Goal: Register for event/course

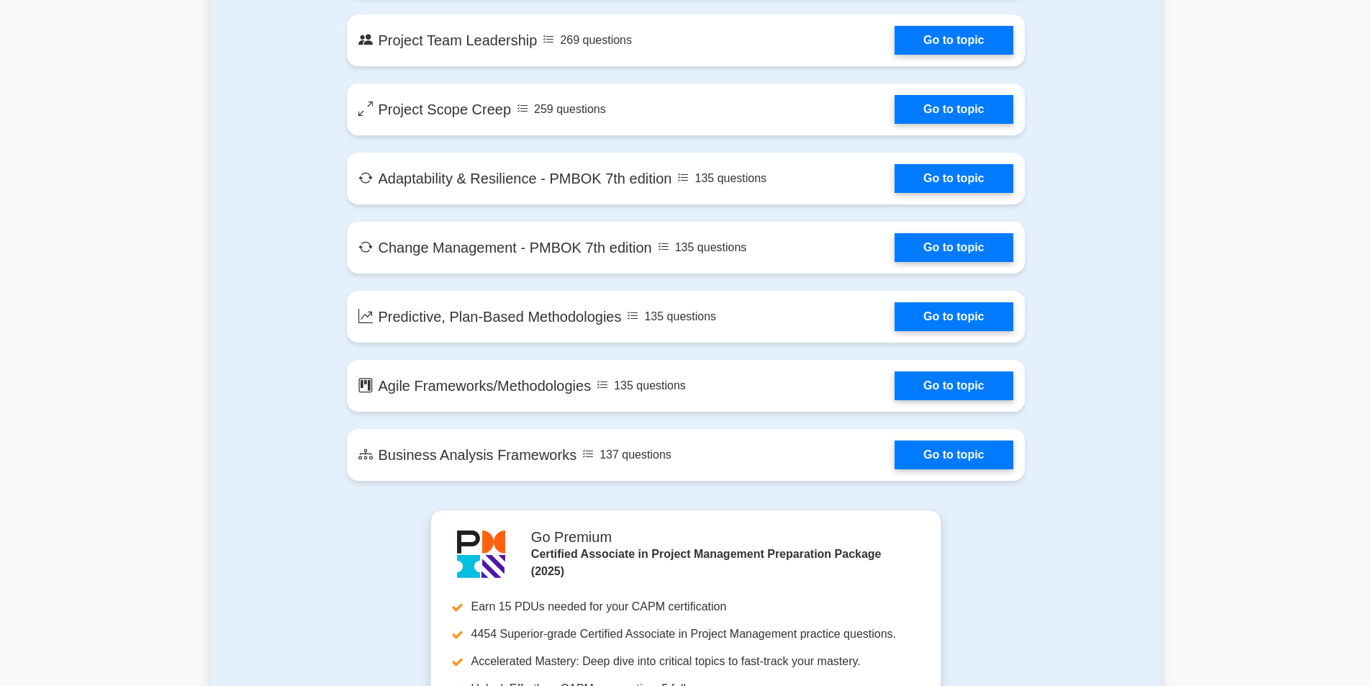
scroll to position [2663, 0]
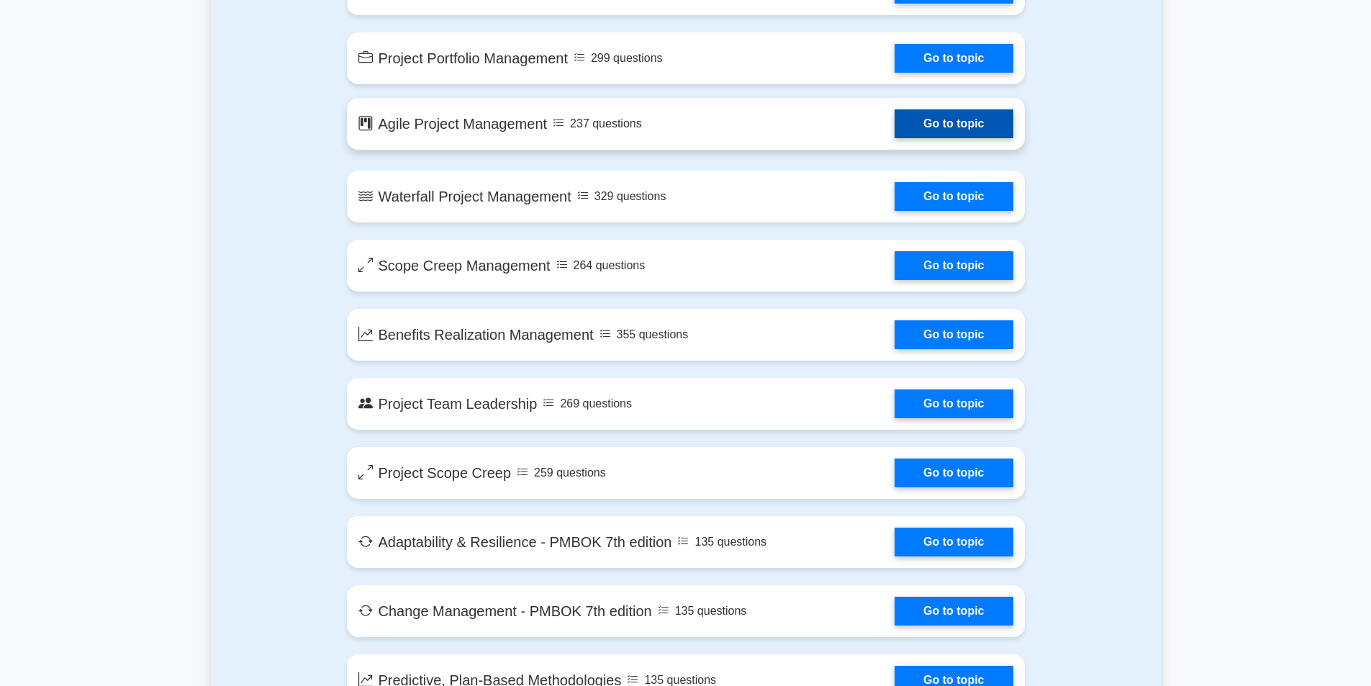
click at [936, 129] on link "Go to topic" at bounding box center [953, 123] width 118 height 29
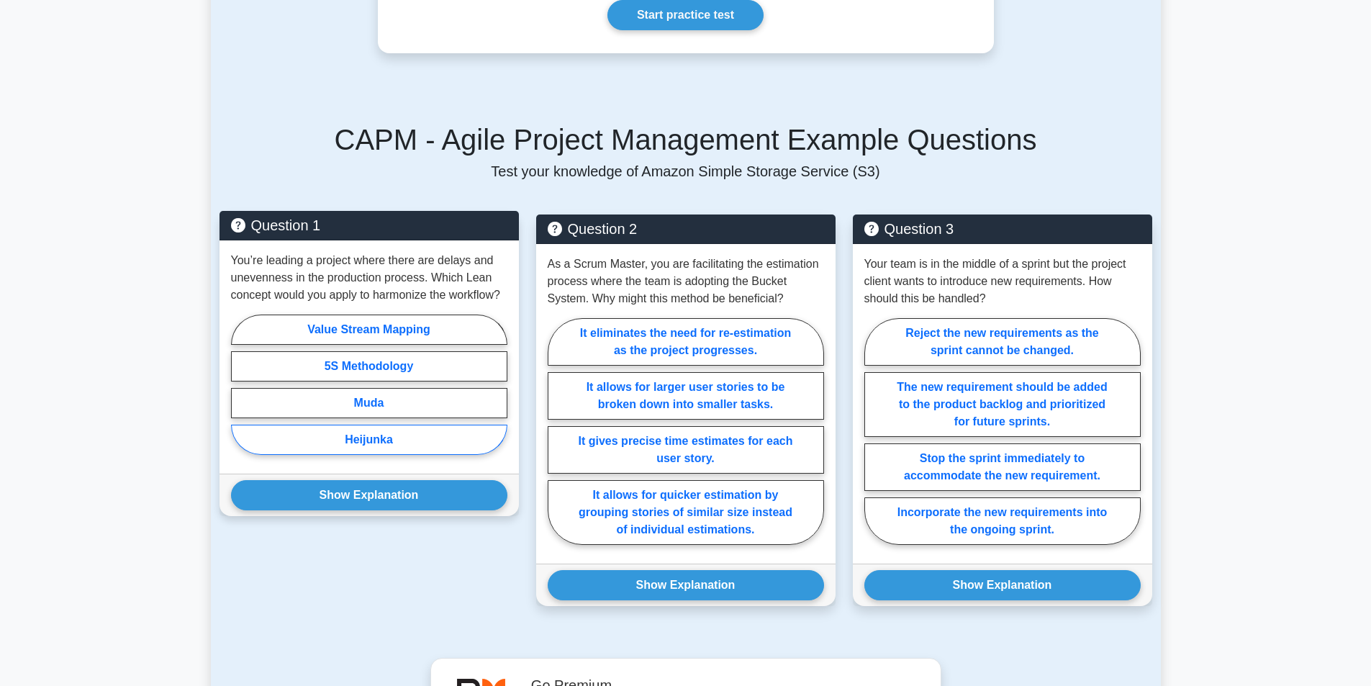
scroll to position [864, 0]
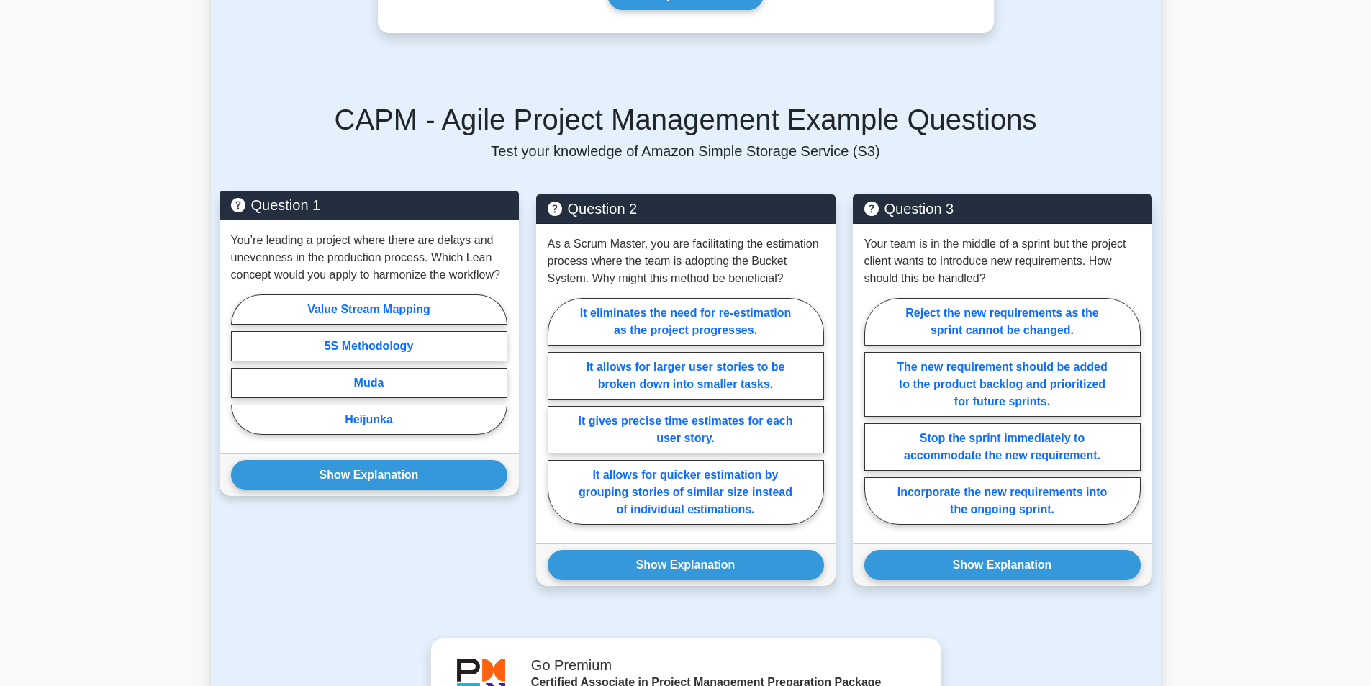
drag, startPoint x: 420, startPoint y: 436, endPoint x: 284, endPoint y: 282, distance: 205.5
click at [284, 282] on div "You’re leading a project where there are delays and unevenness in the productio…" at bounding box center [368, 336] width 299 height 233
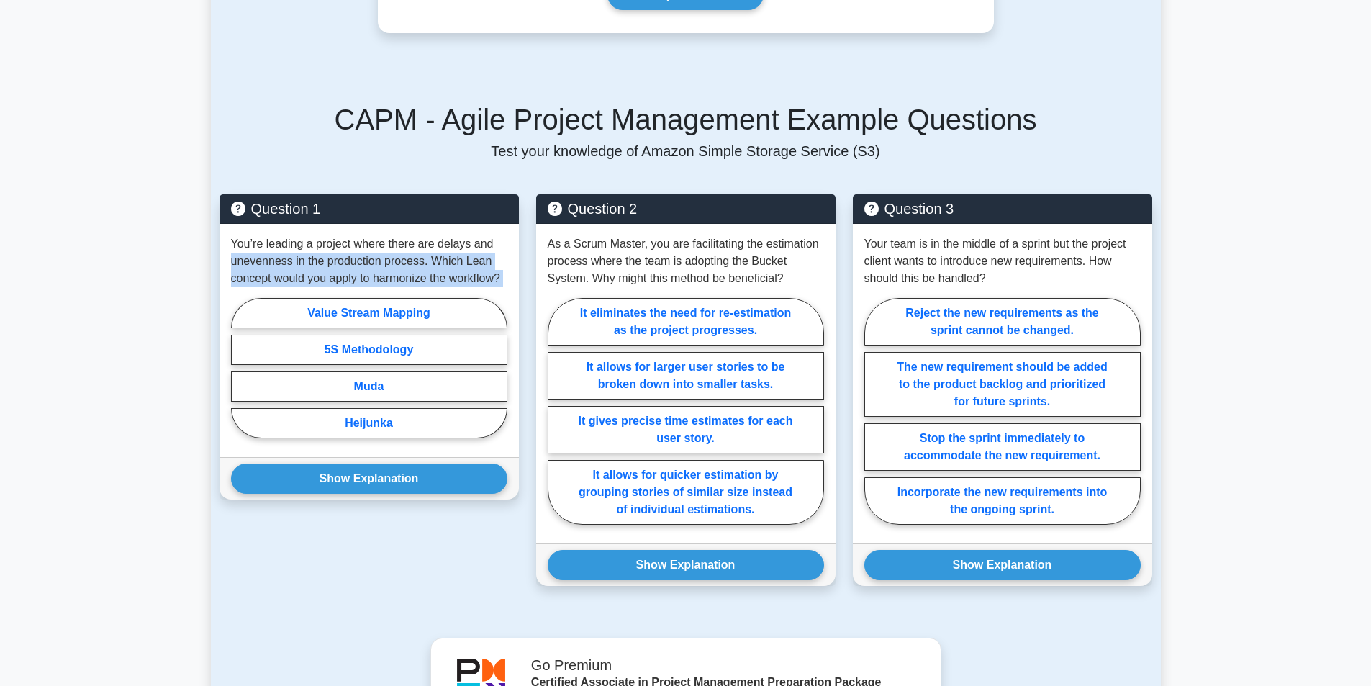
drag, startPoint x: 490, startPoint y: 253, endPoint x: 208, endPoint y: 375, distance: 307.2
click at [208, 375] on main "Back to Certified Associate in Project Management (CAPM) Test Flashcards Agile …" at bounding box center [685, 185] width 1371 height 2005
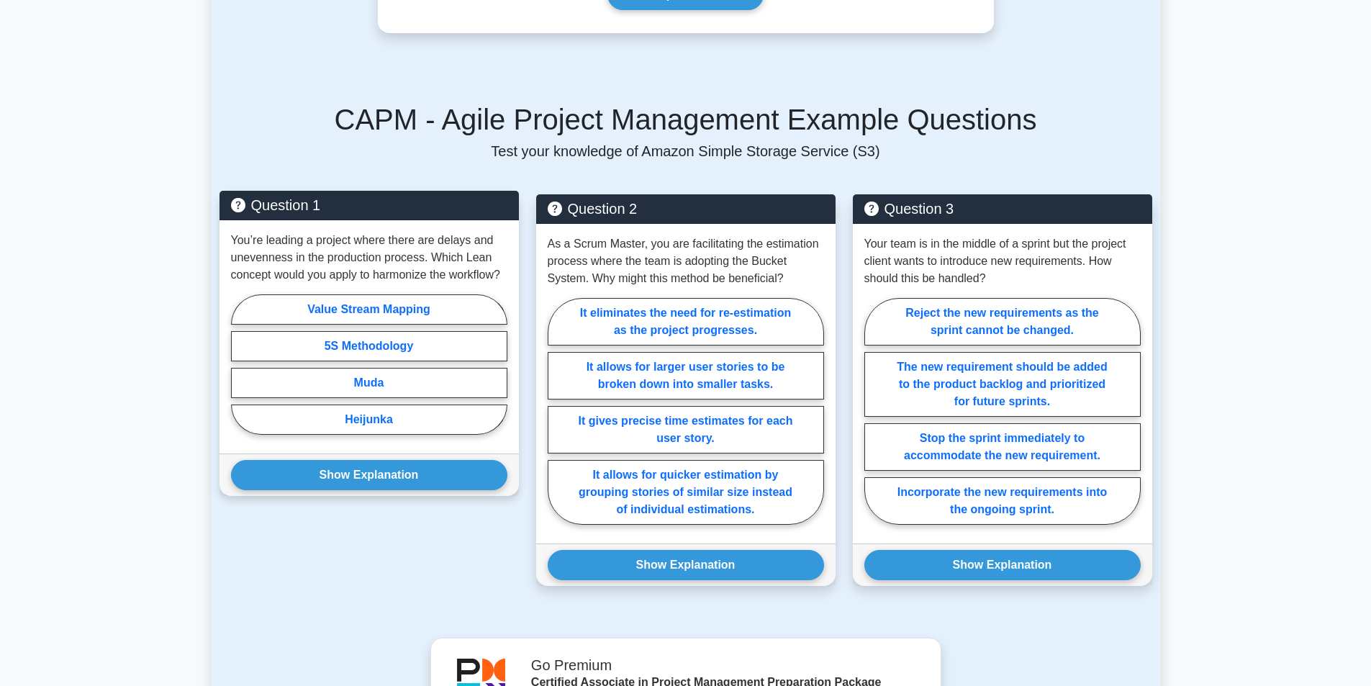
click at [481, 246] on div "You’re leading a project where there are delays and unevenness in the productio…" at bounding box center [368, 336] width 299 height 233
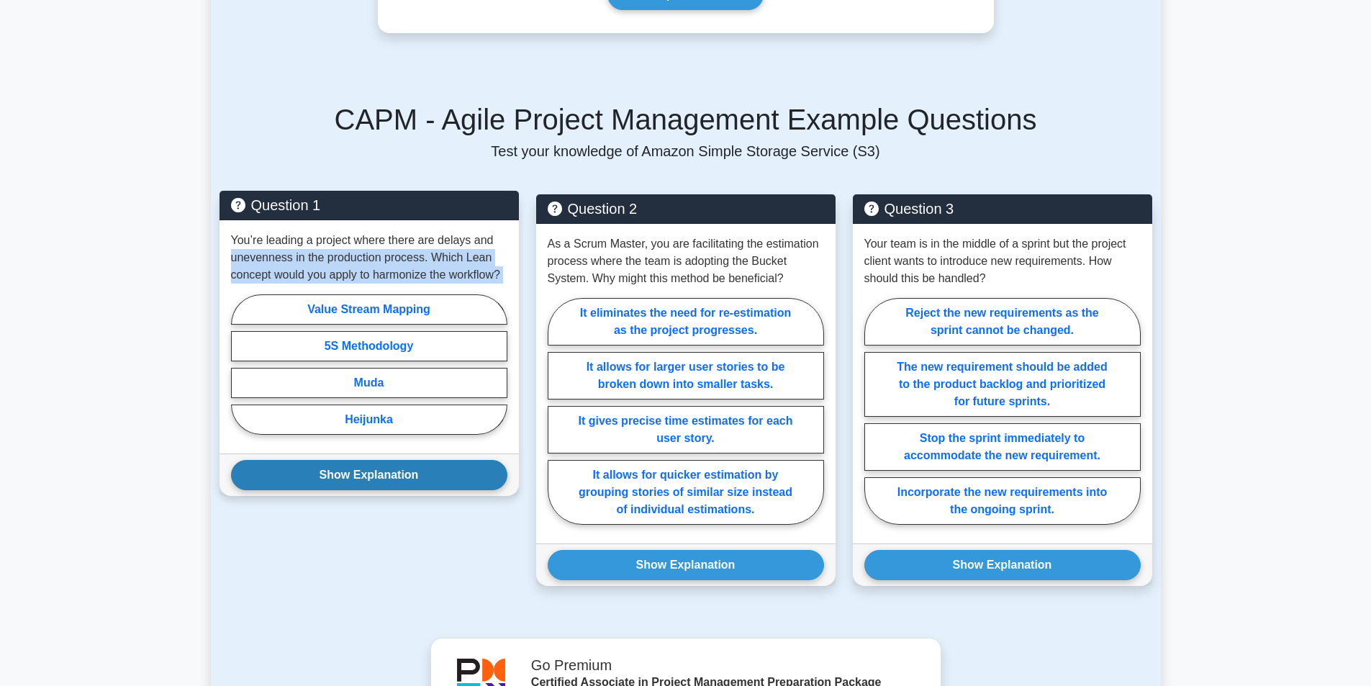
drag, startPoint x: 496, startPoint y: 258, endPoint x: 355, endPoint y: 479, distance: 261.7
click at [332, 453] on div "You’re leading a project where there are delays and unevenness in the productio…" at bounding box center [368, 336] width 299 height 233
click at [324, 490] on button "Show Explanation" at bounding box center [369, 475] width 276 height 30
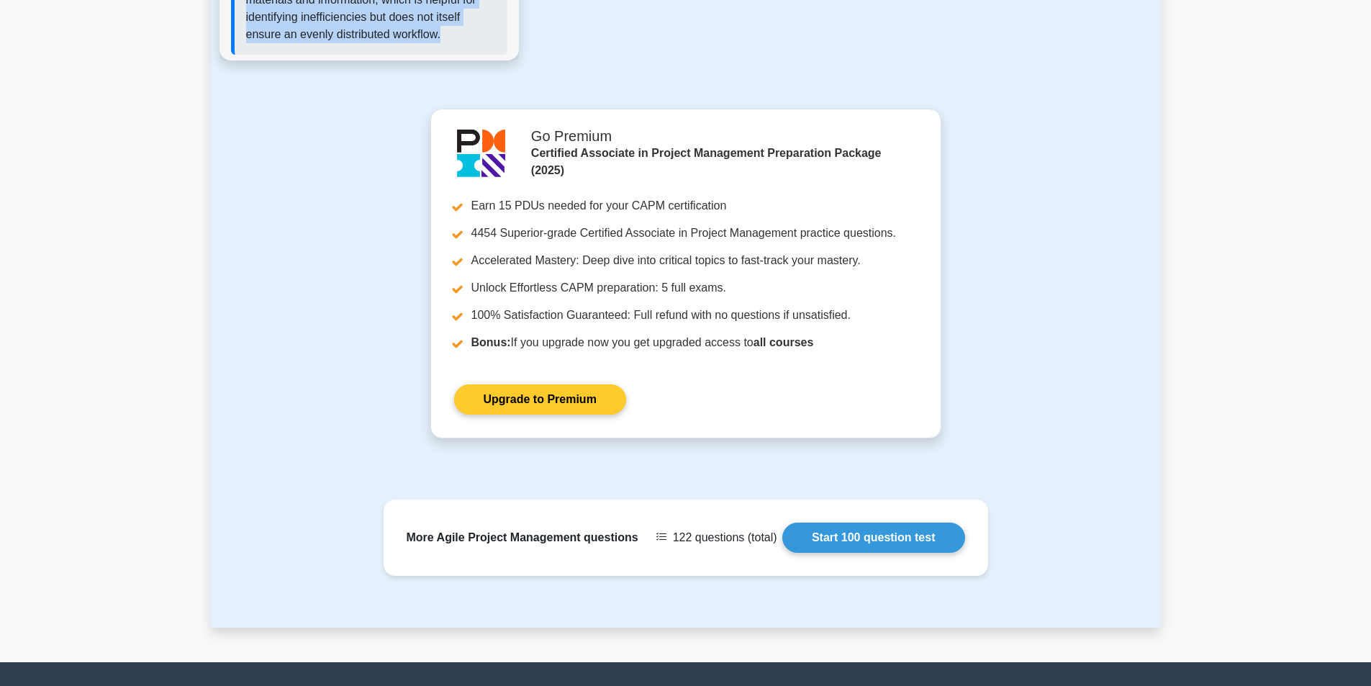
scroll to position [1655, 0]
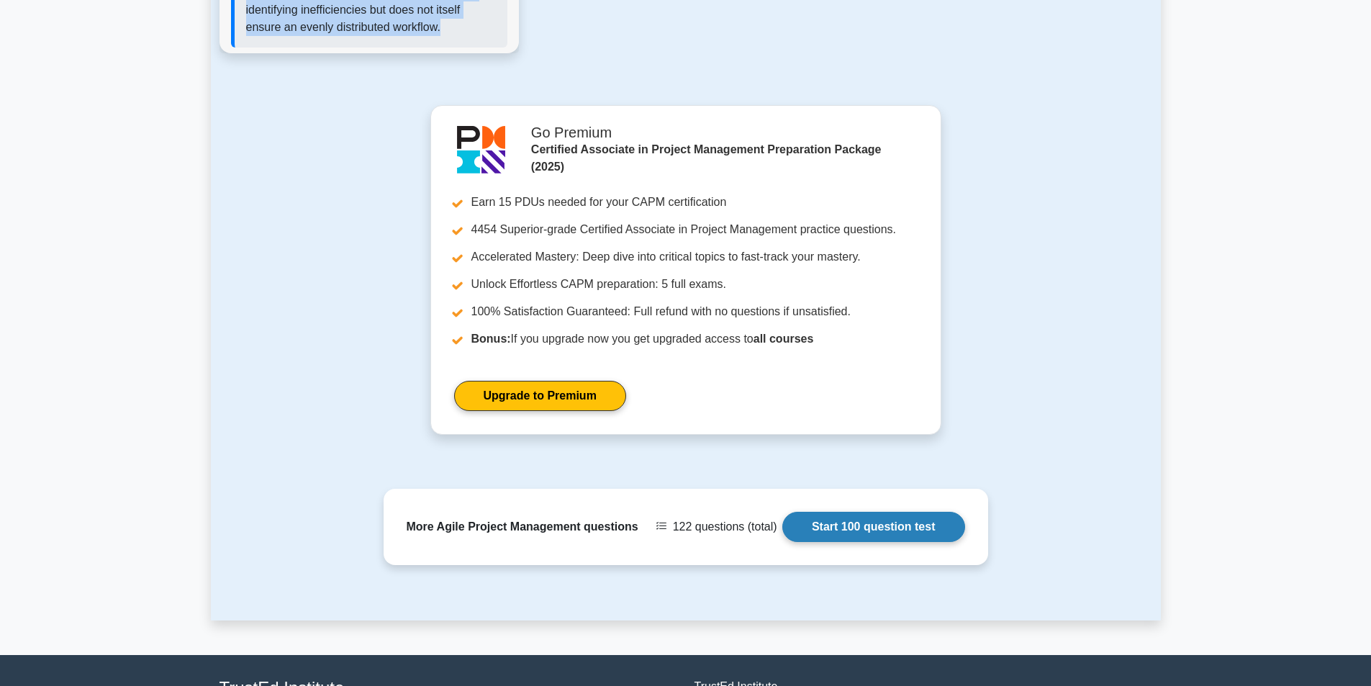
click at [830, 542] on link "Start 100 question test" at bounding box center [873, 527] width 183 height 30
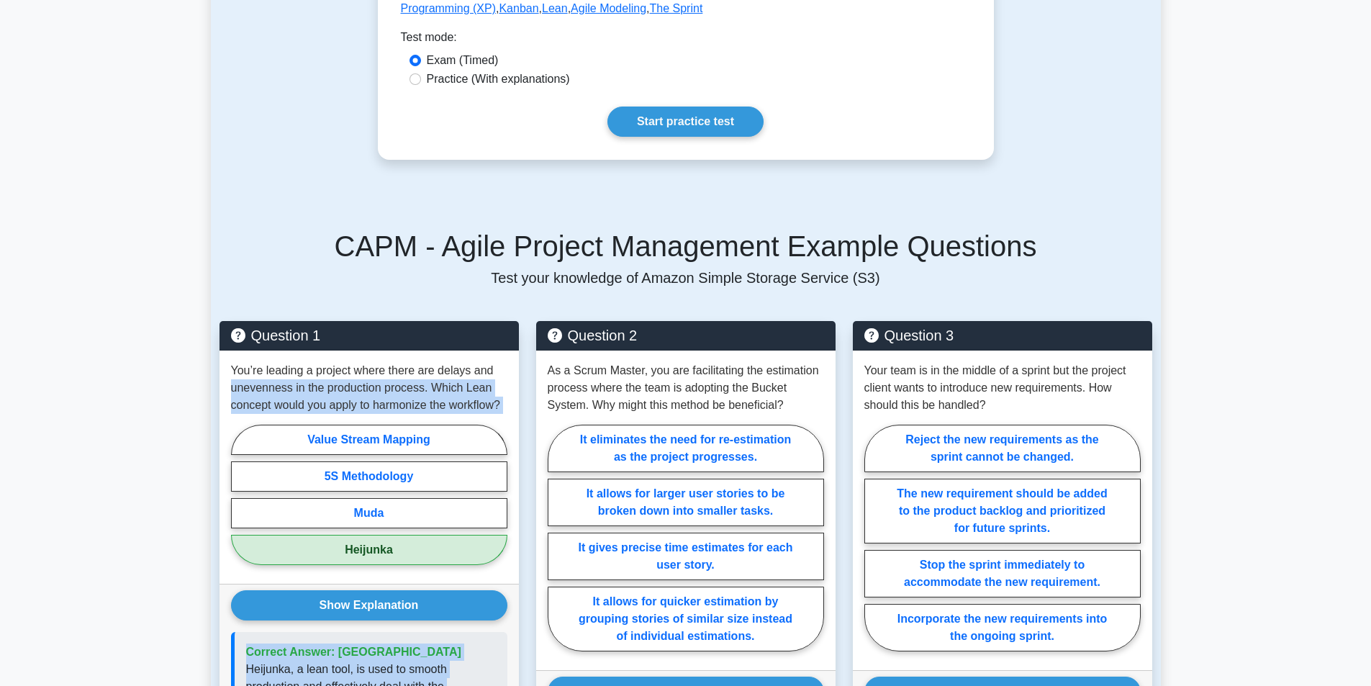
scroll to position [720, 0]
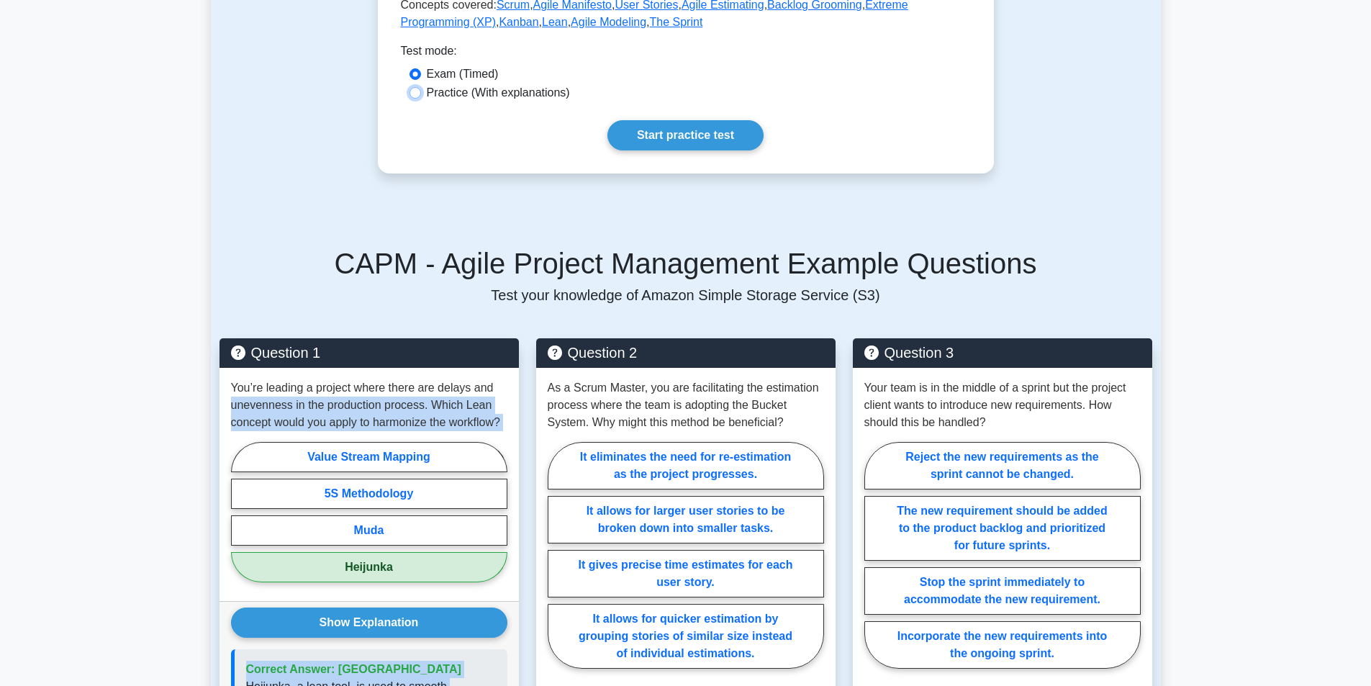
click at [420, 99] on input "Practice (With explanations)" at bounding box center [415, 93] width 12 height 12
radio input "true"
click at [706, 148] on link "Start practice test" at bounding box center [685, 135] width 156 height 30
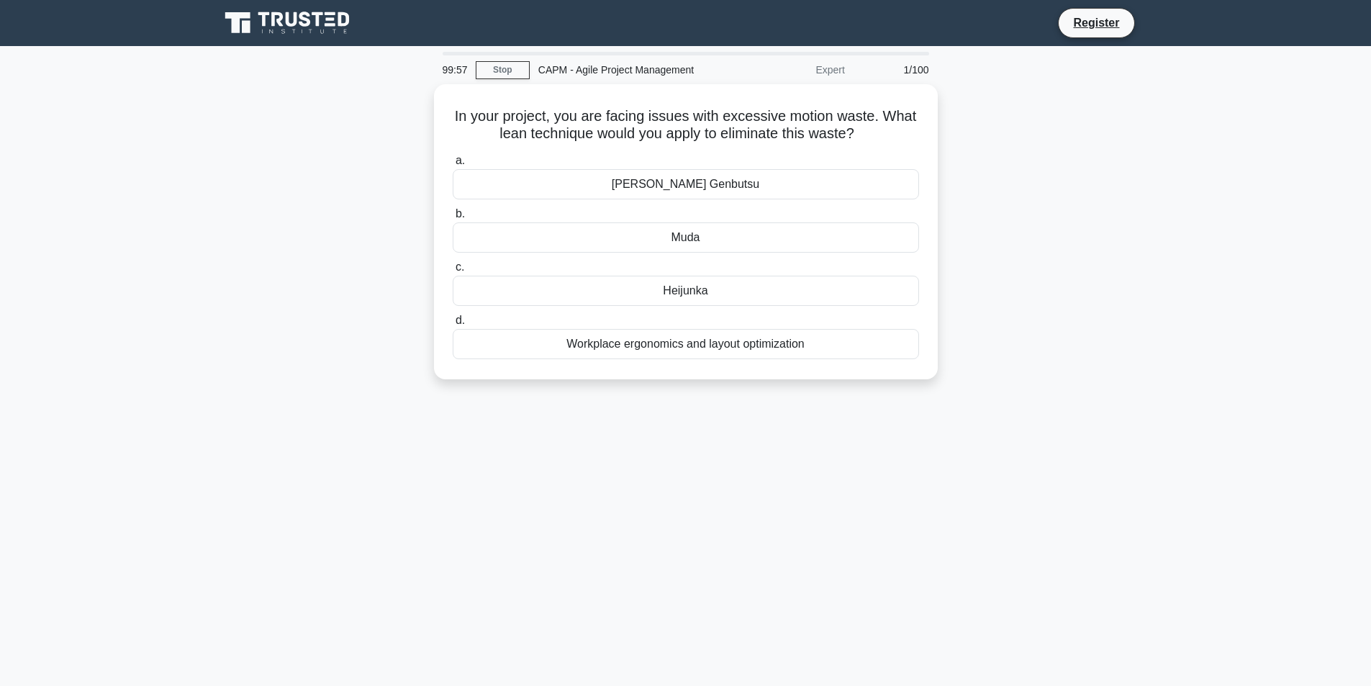
drag, startPoint x: 821, startPoint y: 339, endPoint x: 427, endPoint y: 94, distance: 464.1
click at [427, 94] on div "In your project, you are facing issues with excessive motion waste. What lean t…" at bounding box center [686, 240] width 950 height 312
copy div "In your project, you are facing issues with excessive motion waste. What lean t…"
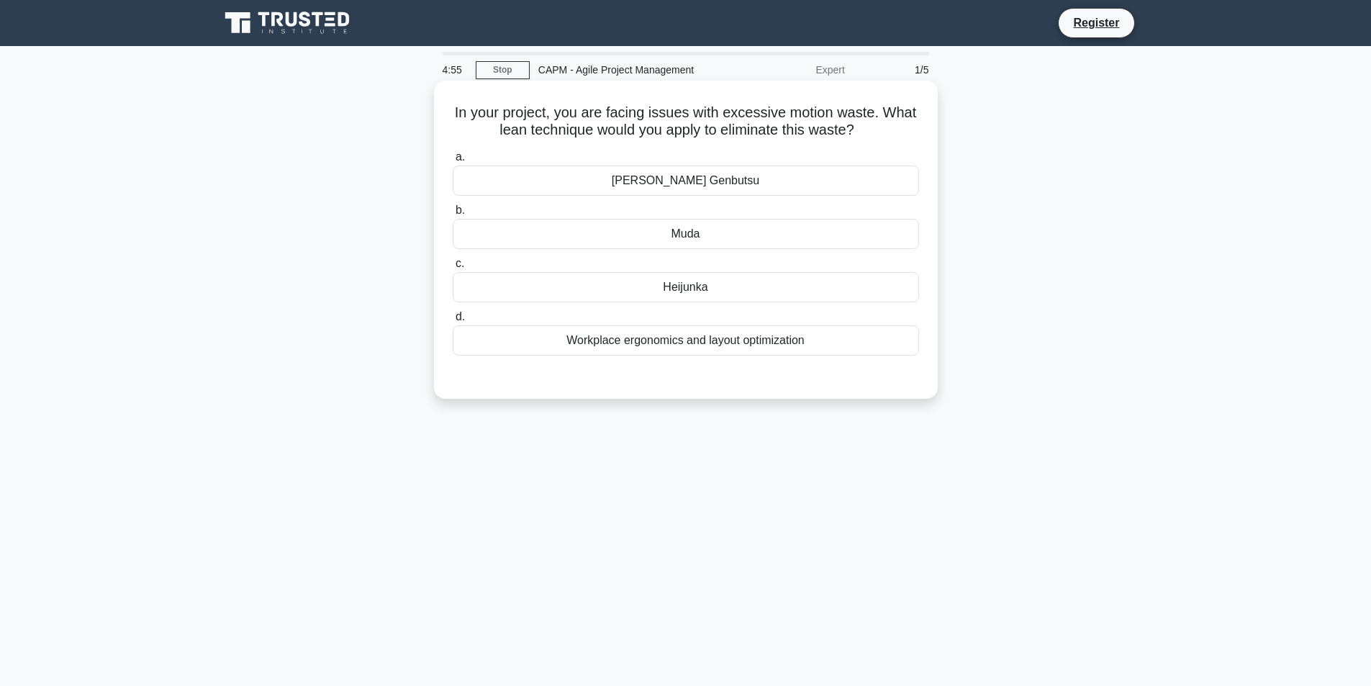
drag, startPoint x: 829, startPoint y: 352, endPoint x: 445, endPoint y: 108, distance: 455.2
click at [445, 108] on div "In your project, you are facing issues with excessive motion waste. What lean t…" at bounding box center [686, 239] width 492 height 307
copy div "In your project, you are facing issues with excessive motion waste. What lean t…"
click at [694, 235] on div "Muda" at bounding box center [686, 234] width 466 height 30
click at [453, 215] on input "b. Muda" at bounding box center [453, 210] width 0 height 9
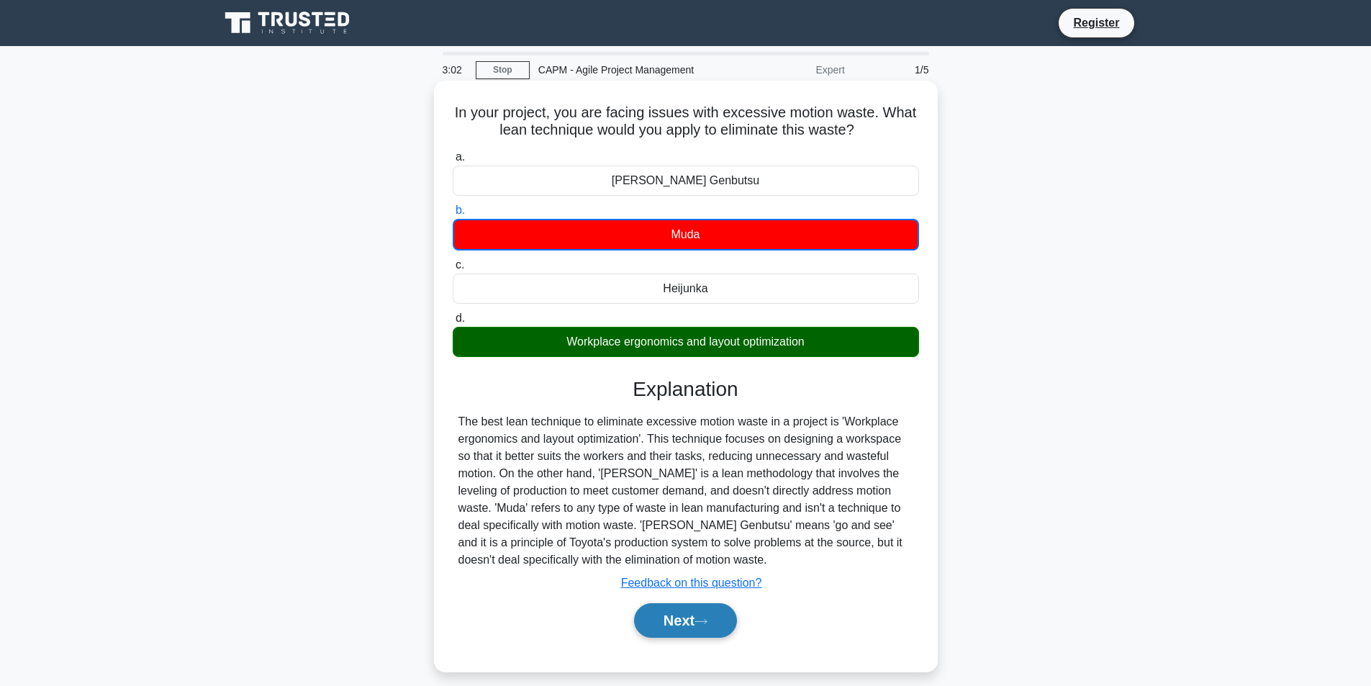
click at [681, 622] on button "Next" at bounding box center [685, 620] width 103 height 35
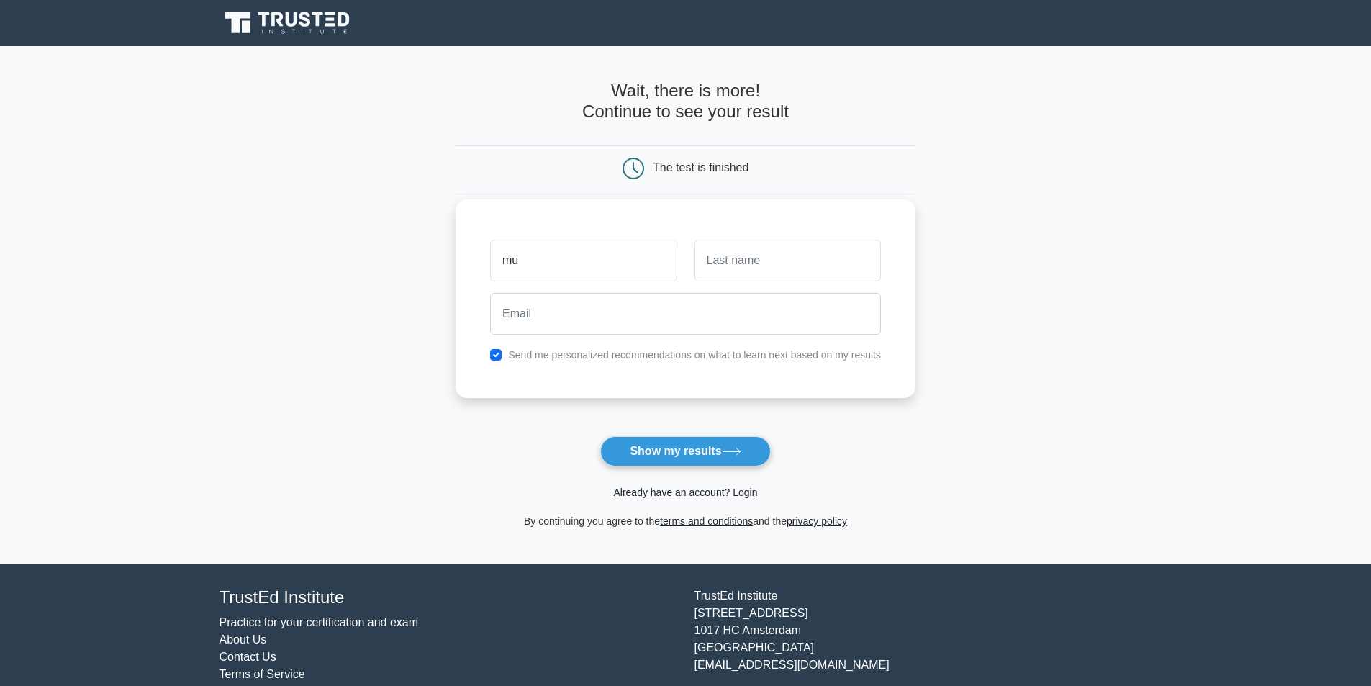
type input "[PERSON_NAME]"
click at [702, 273] on input "text" at bounding box center [787, 261] width 186 height 42
type input "Abdelgabir"
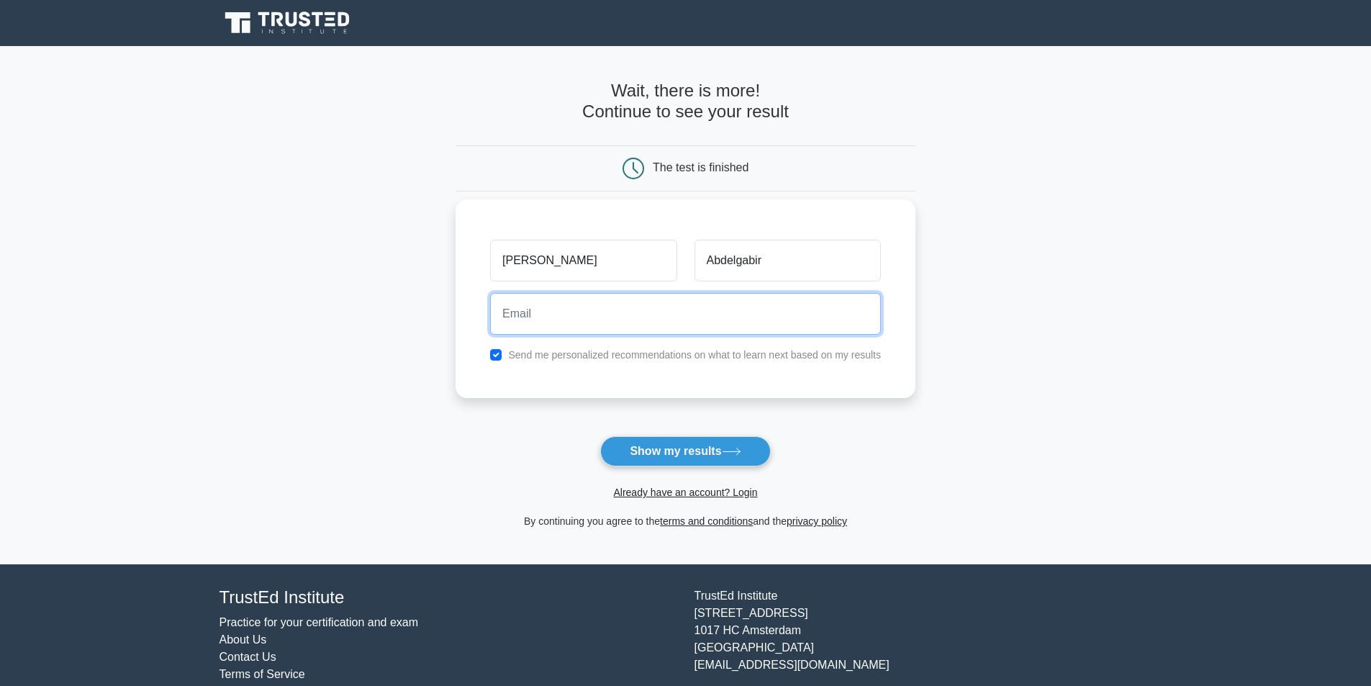
click at [540, 310] on input "email" at bounding box center [685, 314] width 391 height 42
type input "Mubarak.zaroug10@gmail.com"
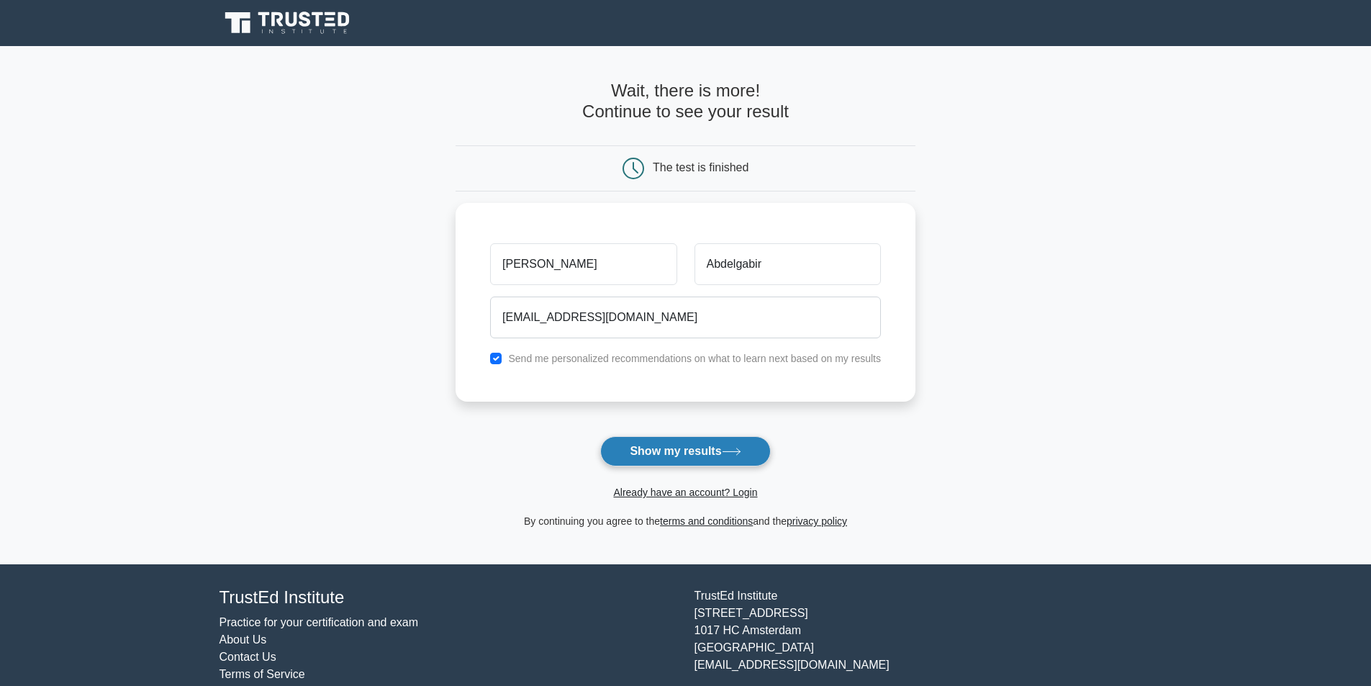
click at [684, 461] on button "Show my results" at bounding box center [685, 451] width 170 height 30
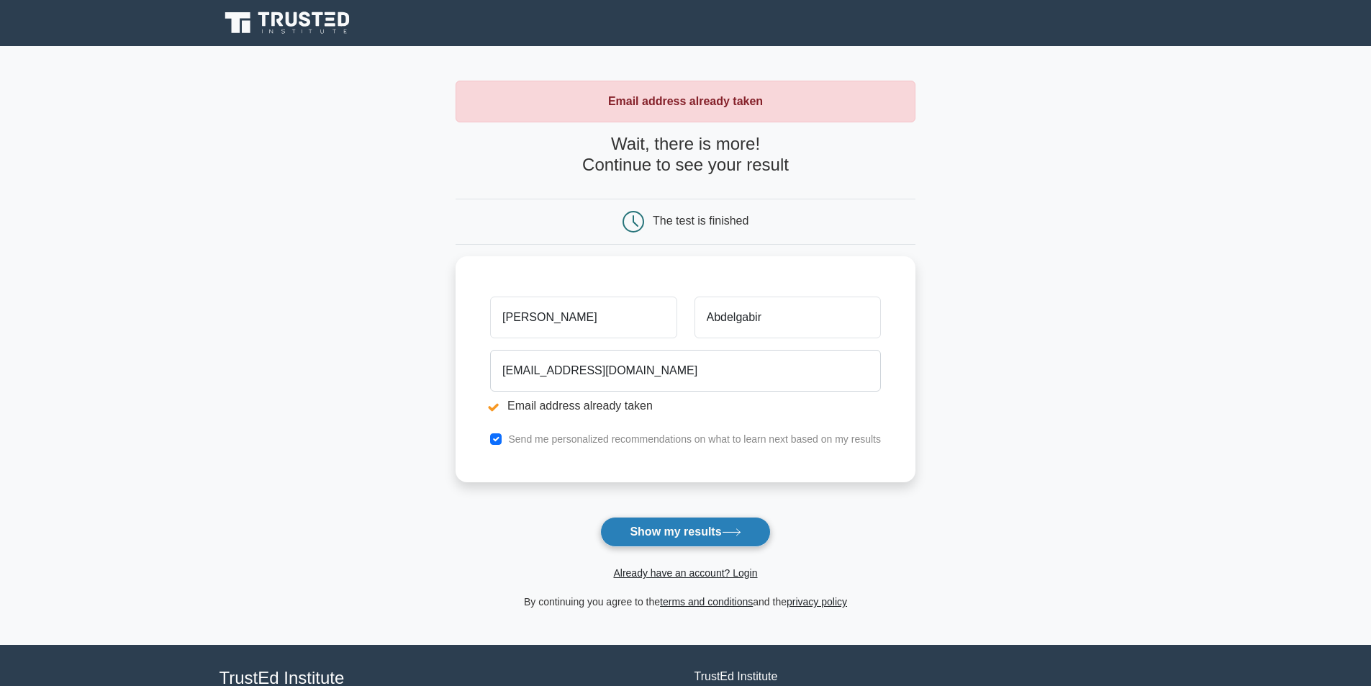
click at [662, 536] on button "Show my results" at bounding box center [685, 532] width 170 height 30
click at [499, 438] on input "checkbox" at bounding box center [496, 436] width 12 height 12
checkbox input "false"
click at [653, 530] on button "Show my results" at bounding box center [685, 532] width 170 height 30
click at [663, 522] on button "Show my results" at bounding box center [685, 532] width 170 height 30
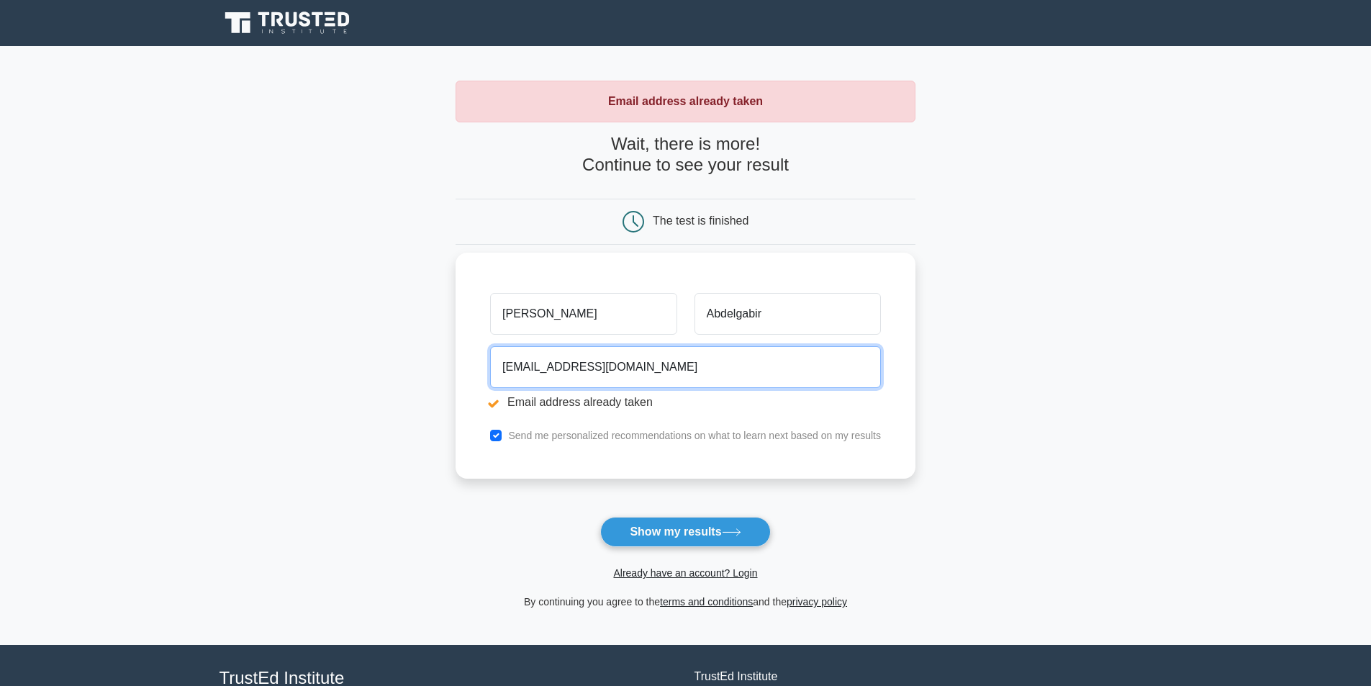
click at [662, 371] on input "Mubarak.zaroug10@gmail.com" at bounding box center [685, 367] width 391 height 42
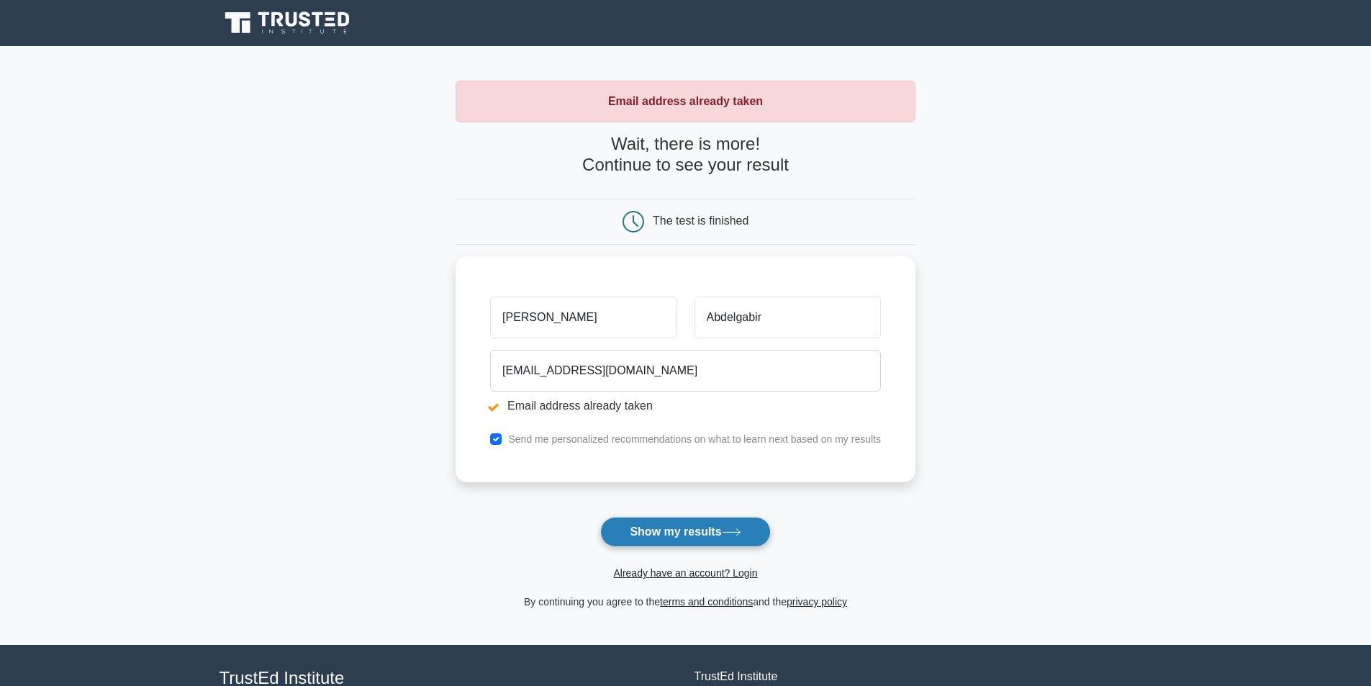
click at [692, 535] on button "Show my results" at bounding box center [685, 532] width 170 height 30
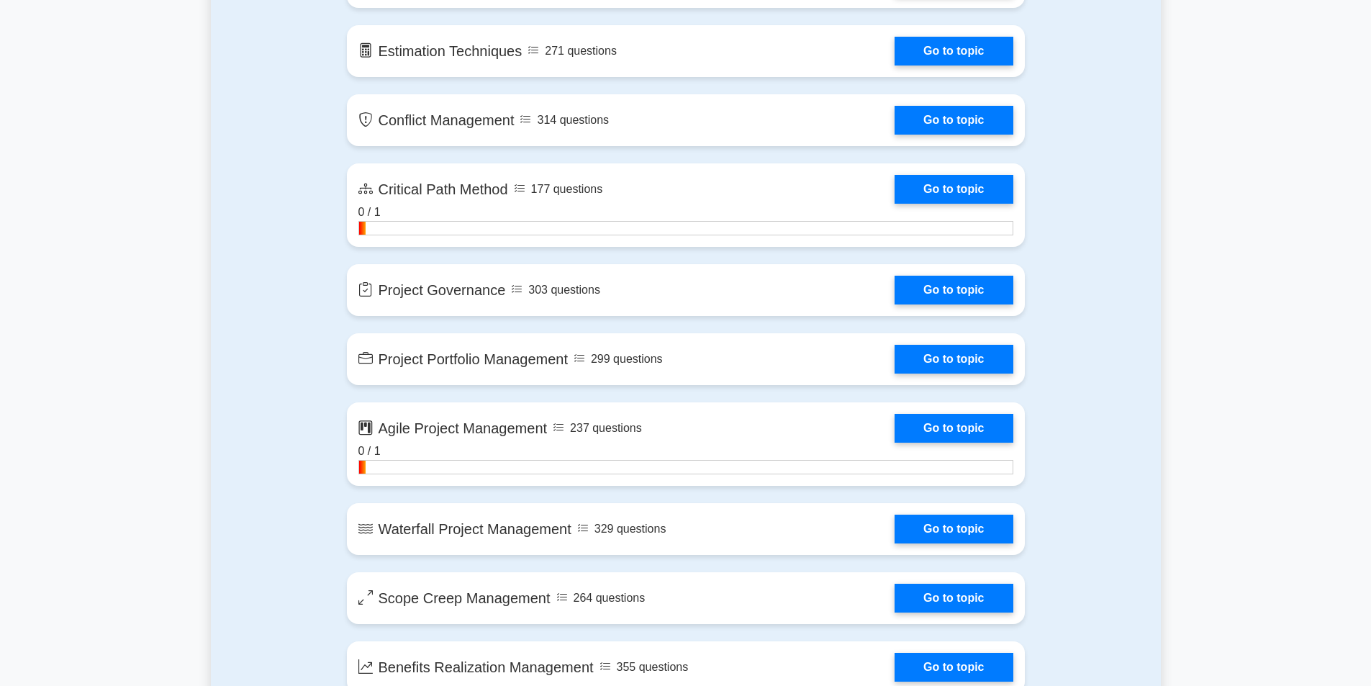
scroll to position [2375, 0]
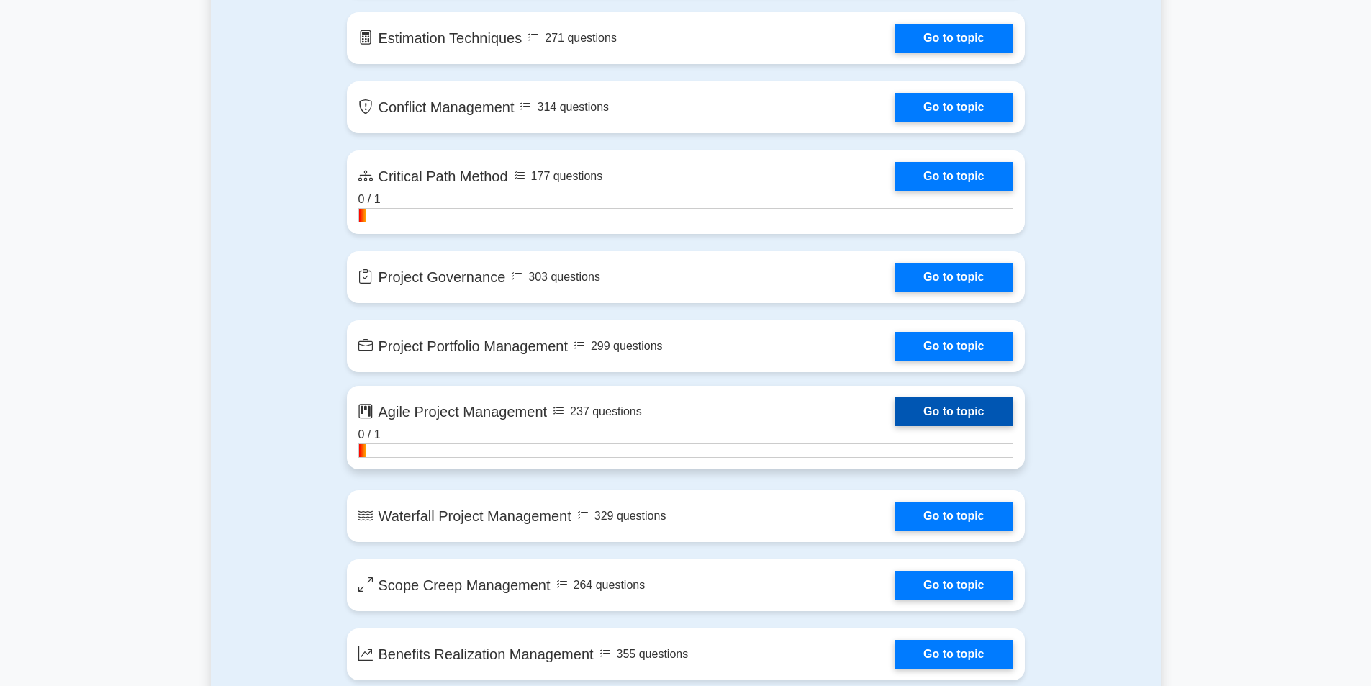
click at [931, 412] on link "Go to topic" at bounding box center [953, 411] width 118 height 29
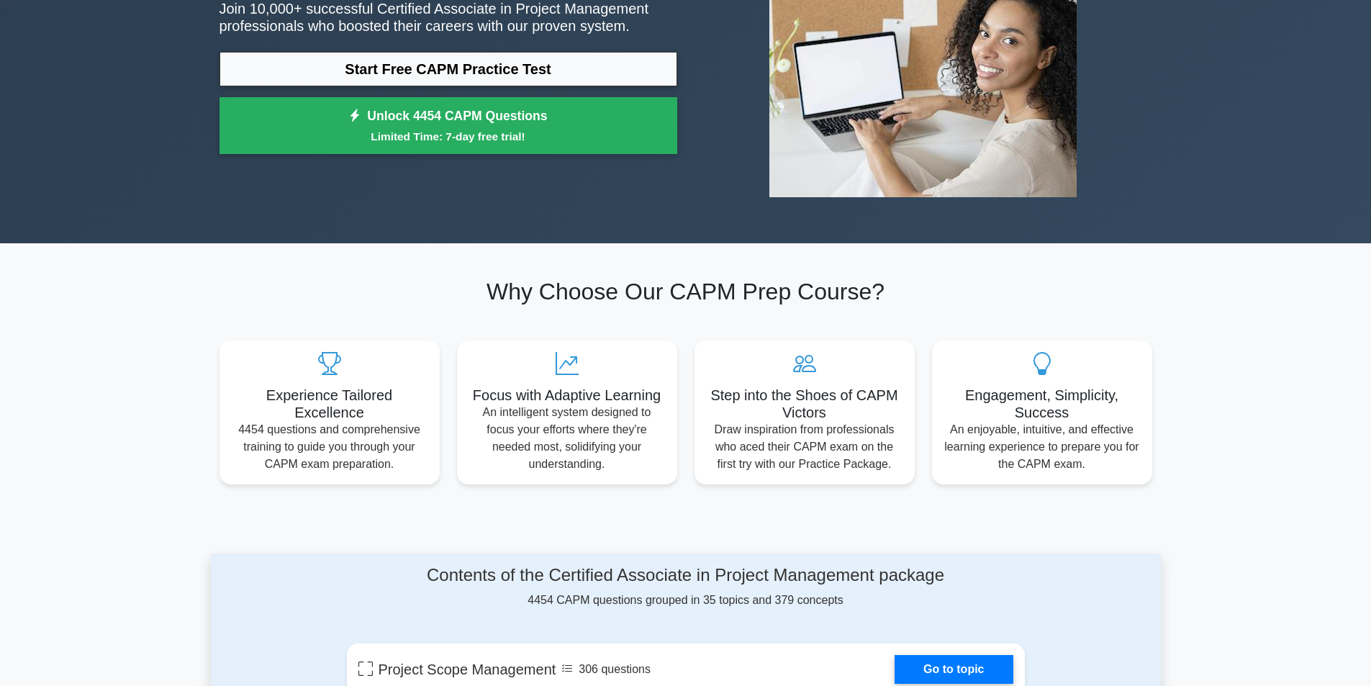
scroll to position [0, 0]
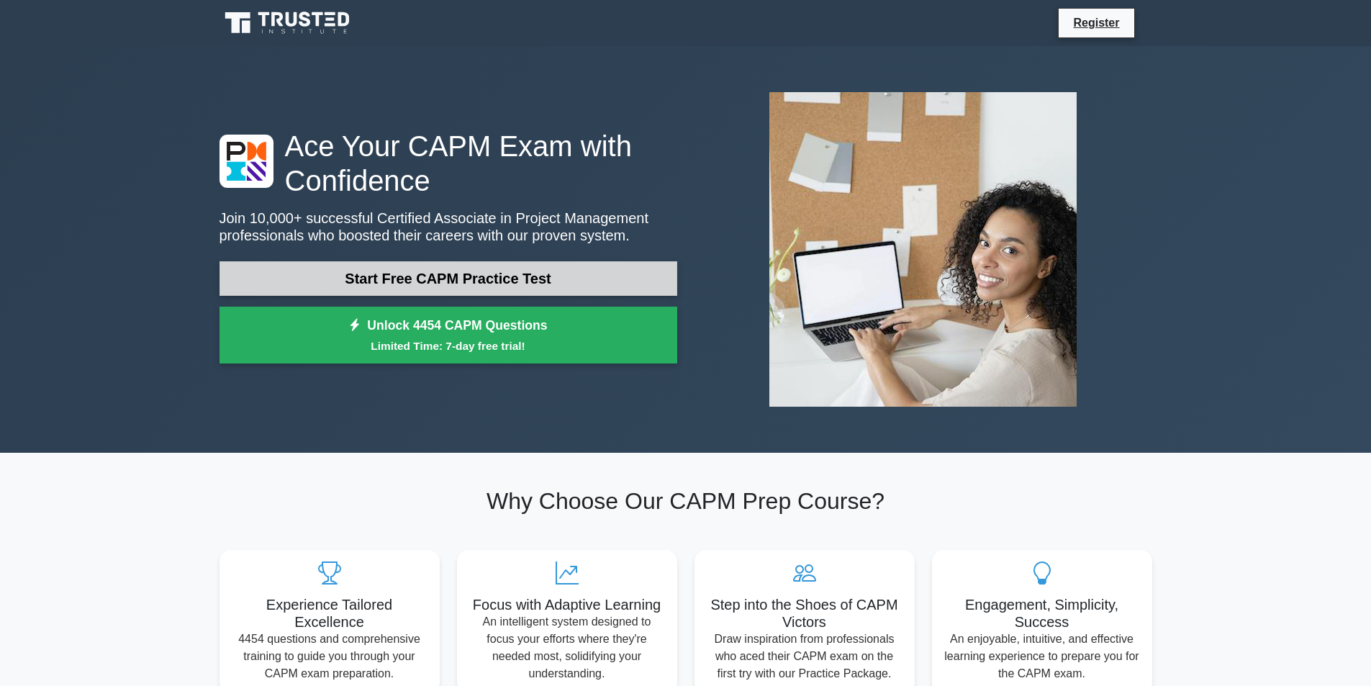
click at [545, 279] on link "Start Free CAPM Practice Test" at bounding box center [448, 278] width 458 height 35
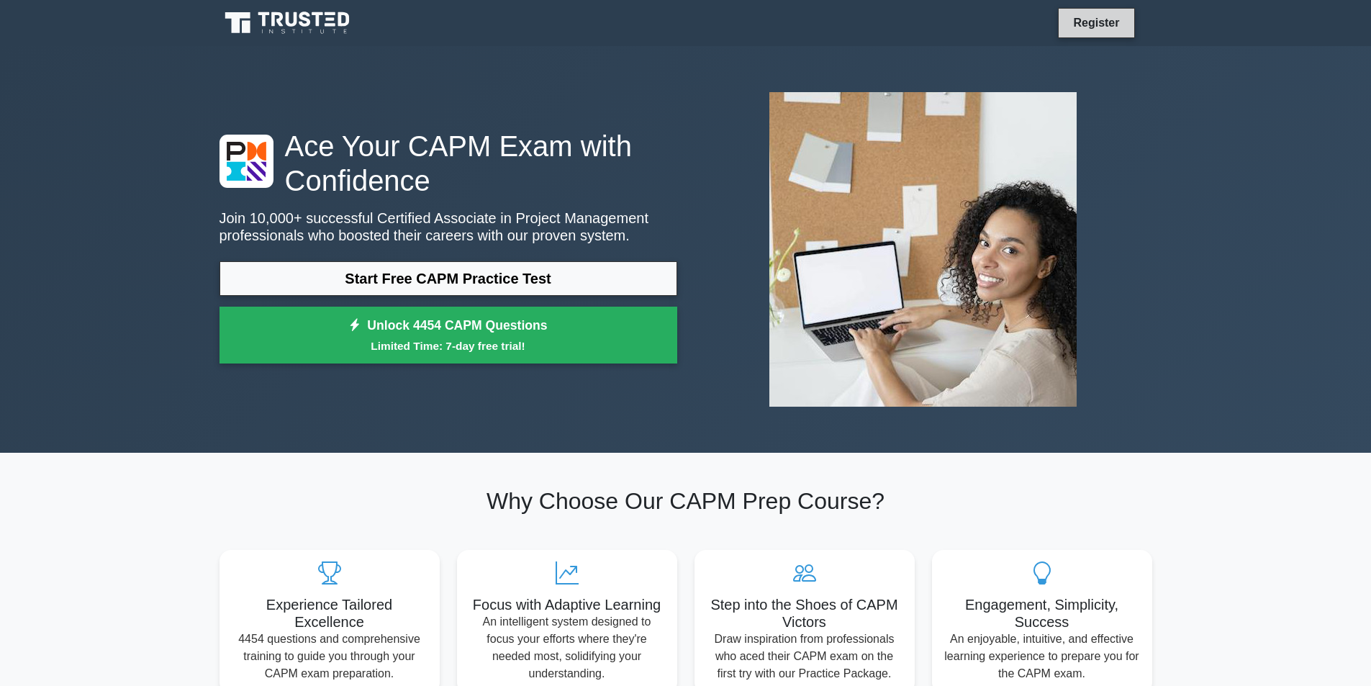
click at [1111, 24] on link "Register" at bounding box center [1095, 23] width 63 height 18
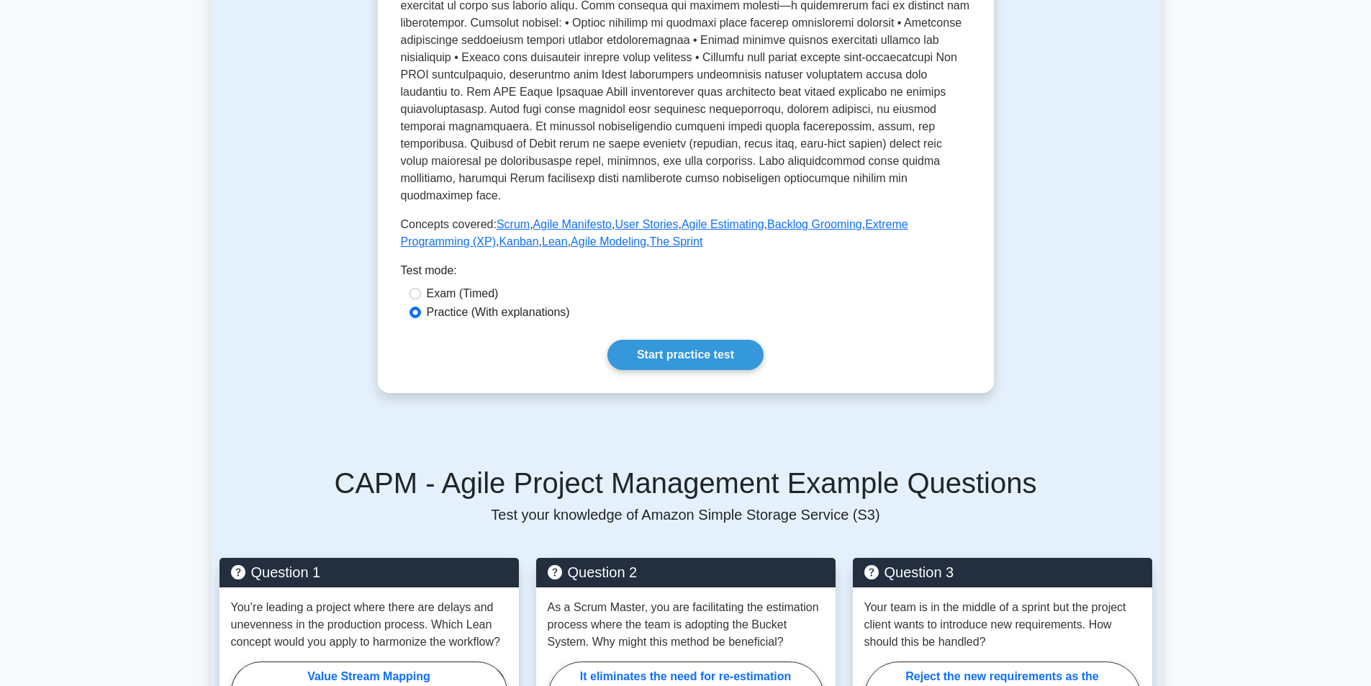
scroll to position [504, 0]
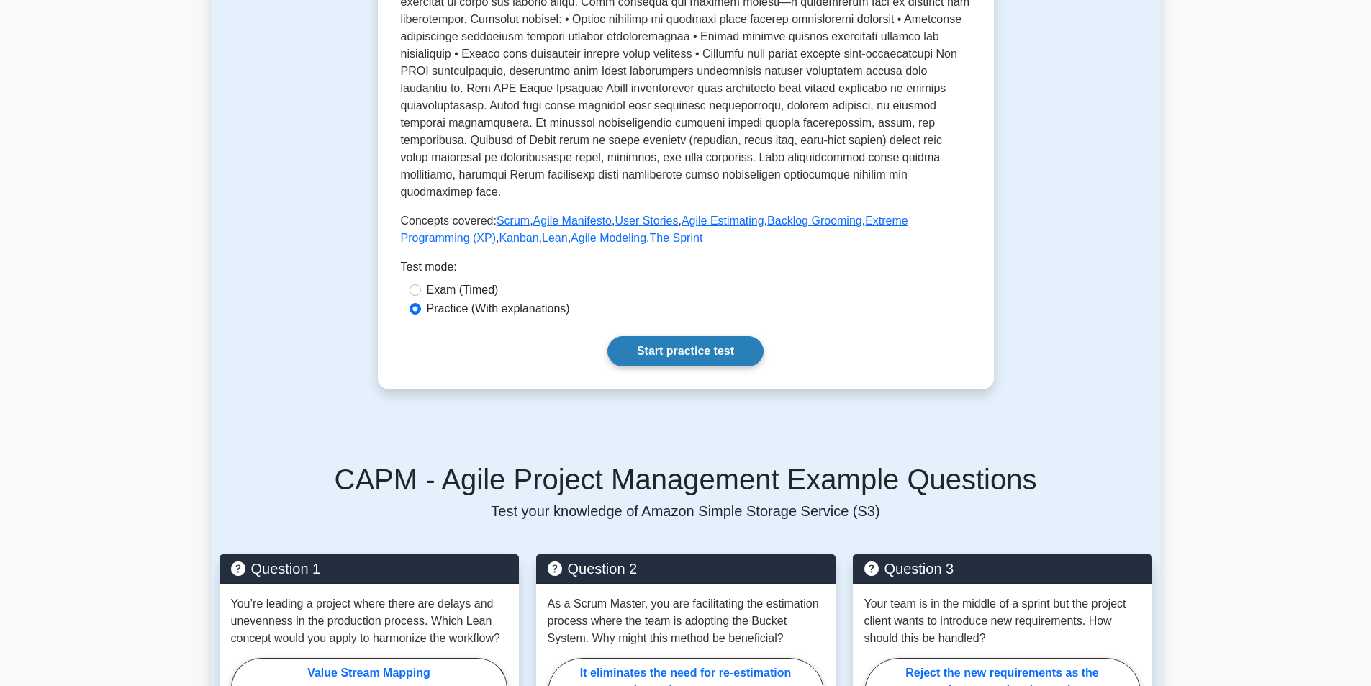
click at [700, 366] on link "Start practice test" at bounding box center [685, 351] width 156 height 30
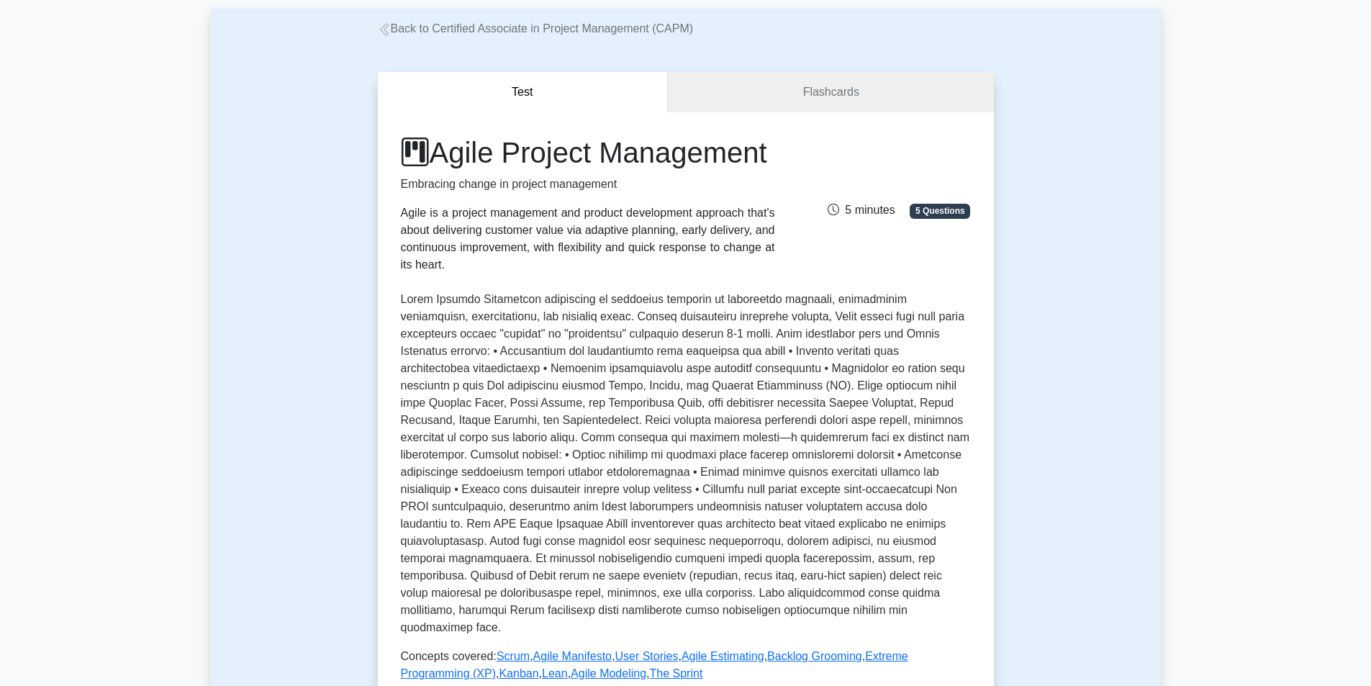
scroll to position [0, 0]
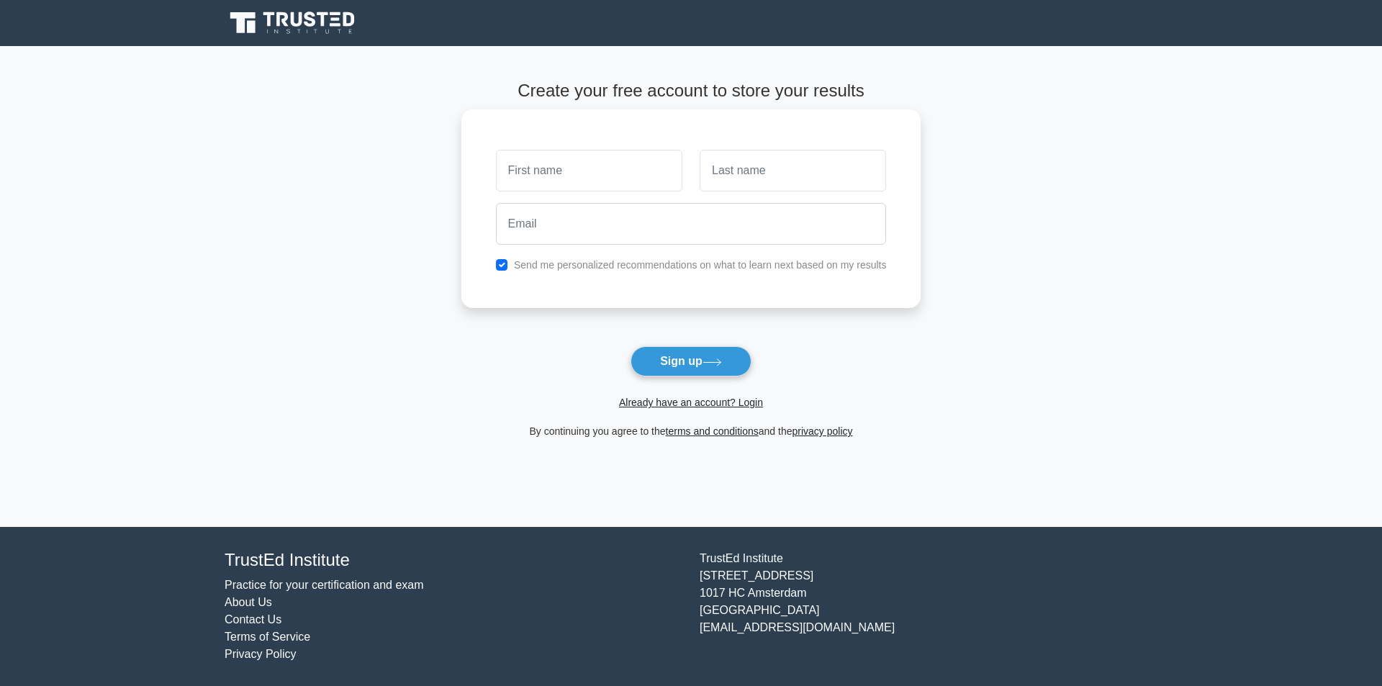
click at [562, 171] on input "text" at bounding box center [589, 171] width 186 height 42
type input "[PERSON_NAME]"
click at [723, 170] on input "text" at bounding box center [792, 171] width 186 height 42
type input "Abdelgabir"
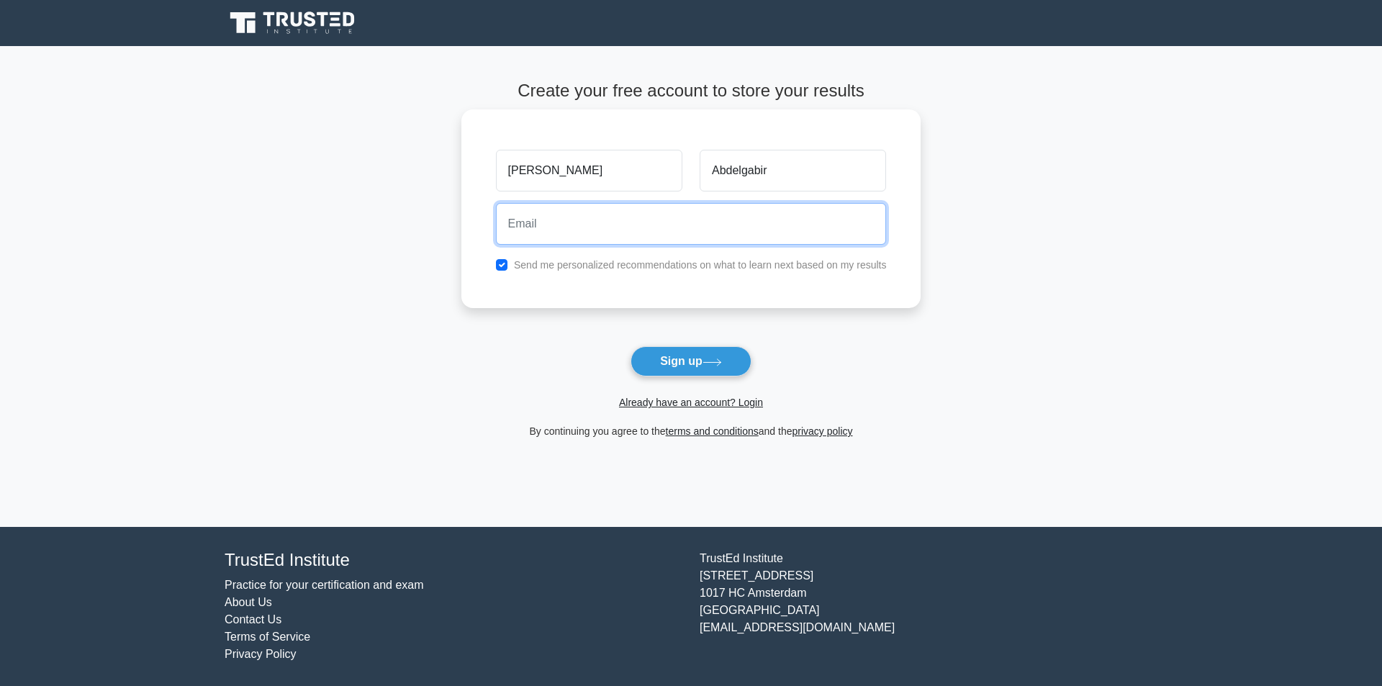
click at [571, 235] on input "email" at bounding box center [691, 224] width 391 height 42
click at [589, 232] on input "Mubarak.zaroug10@gmail.com" at bounding box center [691, 224] width 391 height 42
drag, startPoint x: 690, startPoint y: 225, endPoint x: 321, endPoint y: 225, distance: 369.2
click at [321, 225] on main "Create your free account to store your results Mubarak Abdelgabir Mubarak.zarou…" at bounding box center [691, 286] width 1382 height 481
type input "m."
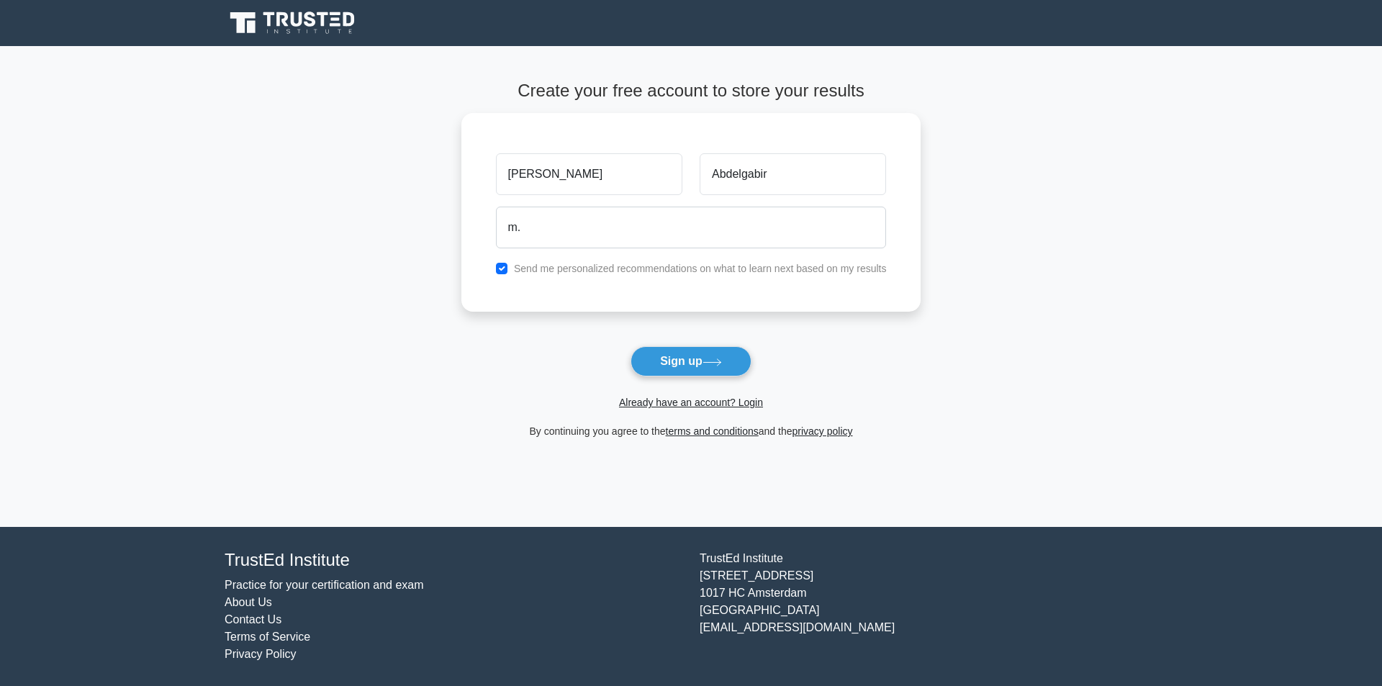
click at [1181, 124] on main "Create your free account to store your results Mubarak Abdelgabir m. Send me pe…" at bounding box center [691, 286] width 1382 height 481
click at [574, 176] on input "text" at bounding box center [589, 171] width 186 height 42
type input "Mubarak"
click at [715, 168] on input "text" at bounding box center [792, 171] width 186 height 42
type input "Abdelgabir"
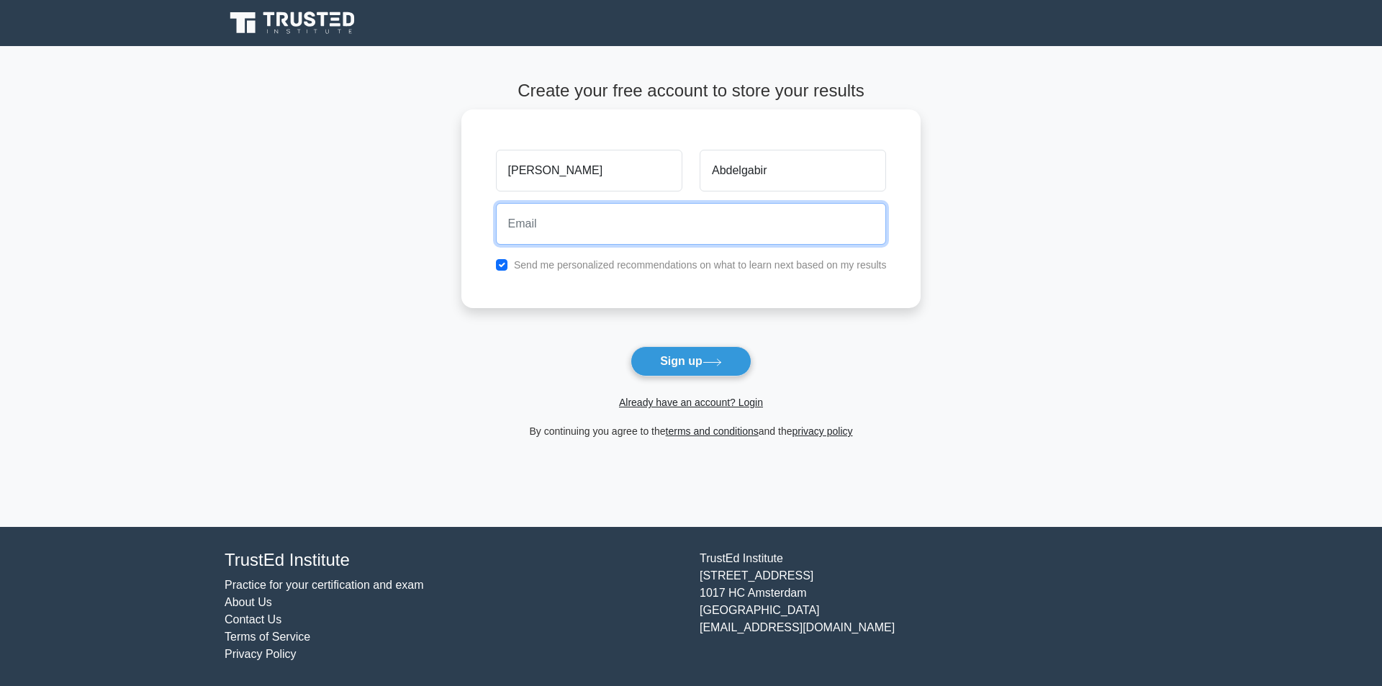
click at [550, 228] on input "email" at bounding box center [691, 224] width 391 height 42
type input "Mubarak.zaroug10@gmail.com"
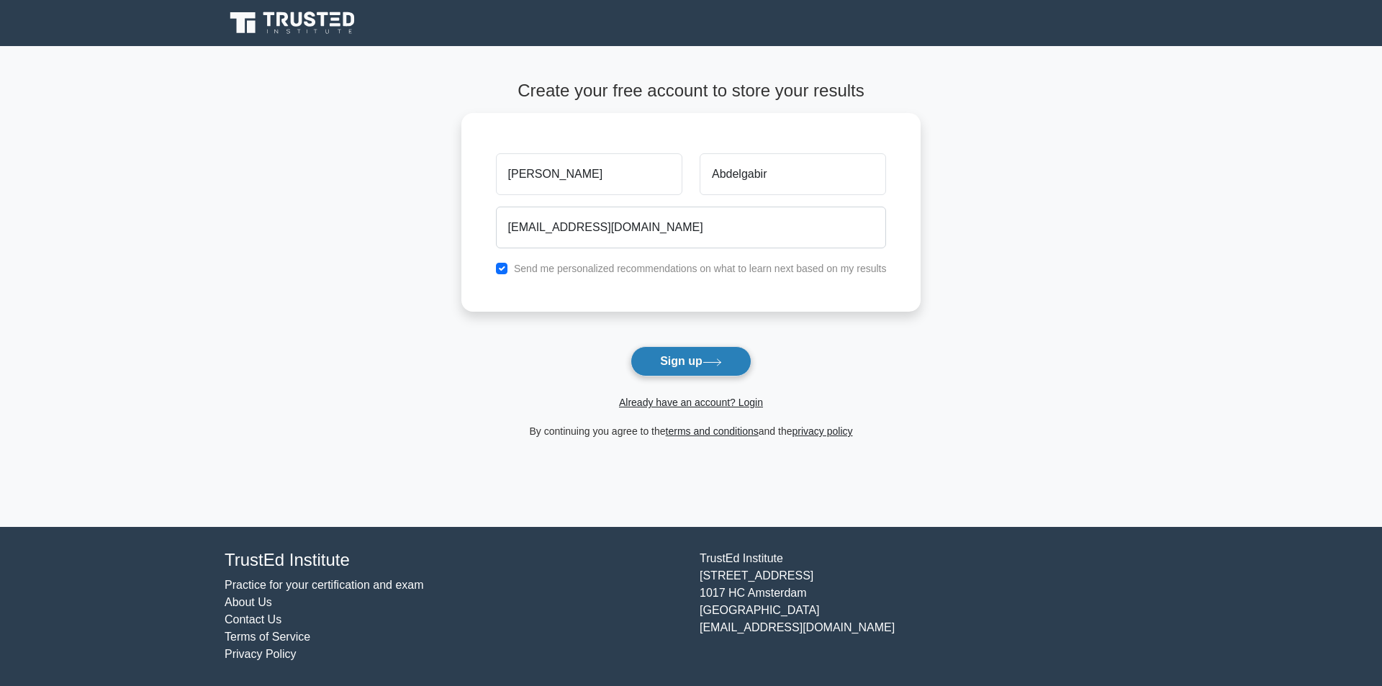
click at [698, 365] on button "Sign up" at bounding box center [690, 361] width 121 height 30
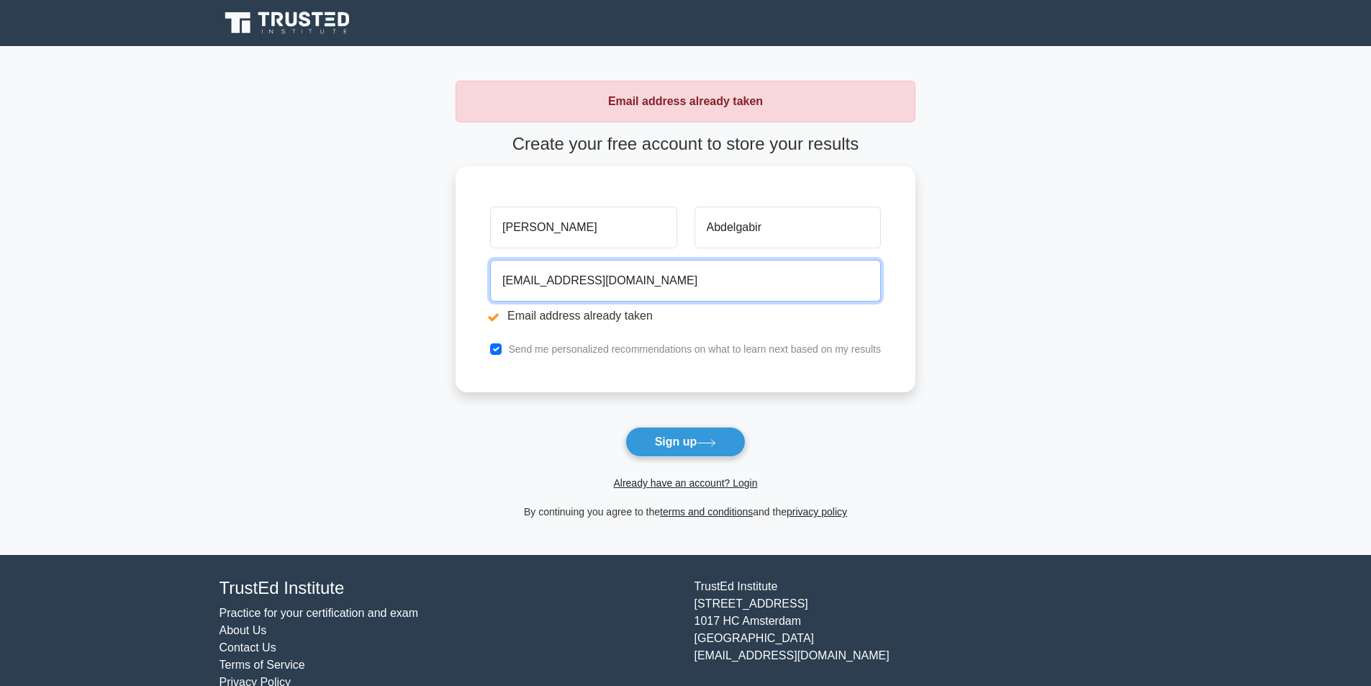
drag, startPoint x: 692, startPoint y: 280, endPoint x: 296, endPoint y: 280, distance: 395.1
click at [300, 280] on main "Email address already taken Create your free account to store your results Muba…" at bounding box center [685, 300] width 1371 height 509
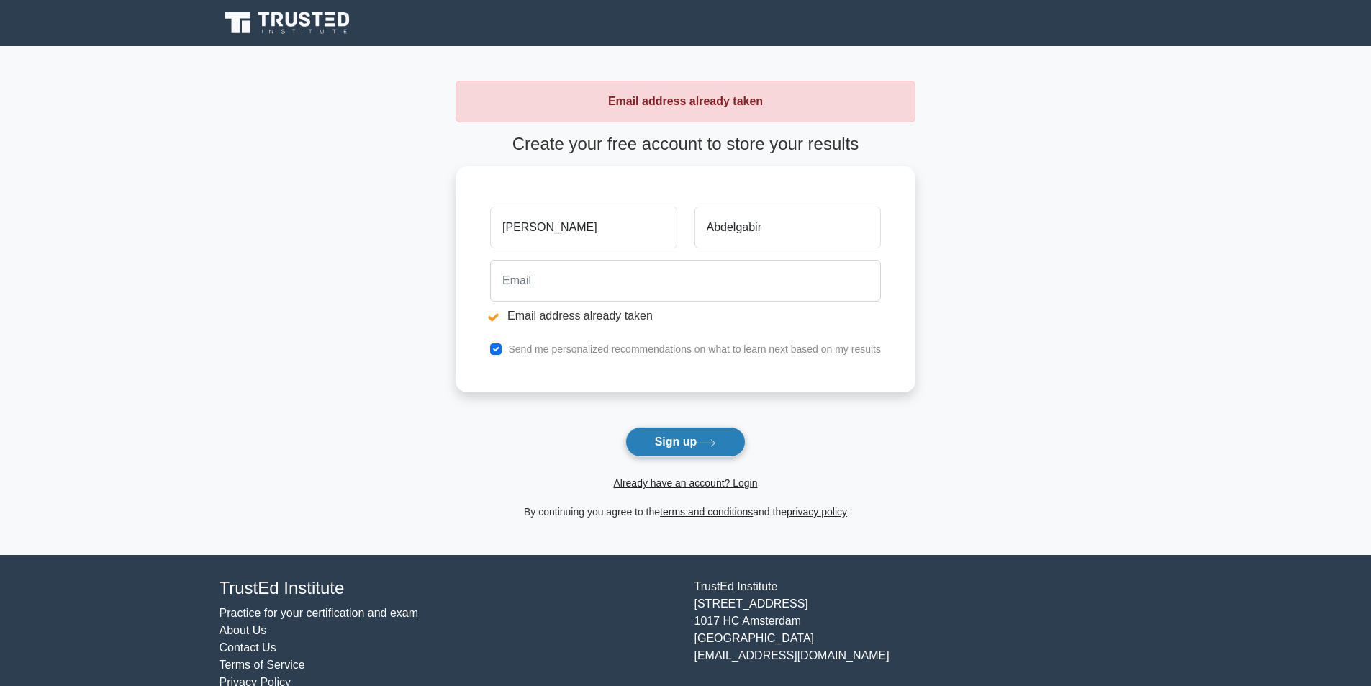
click at [675, 442] on button "Sign up" at bounding box center [685, 442] width 121 height 30
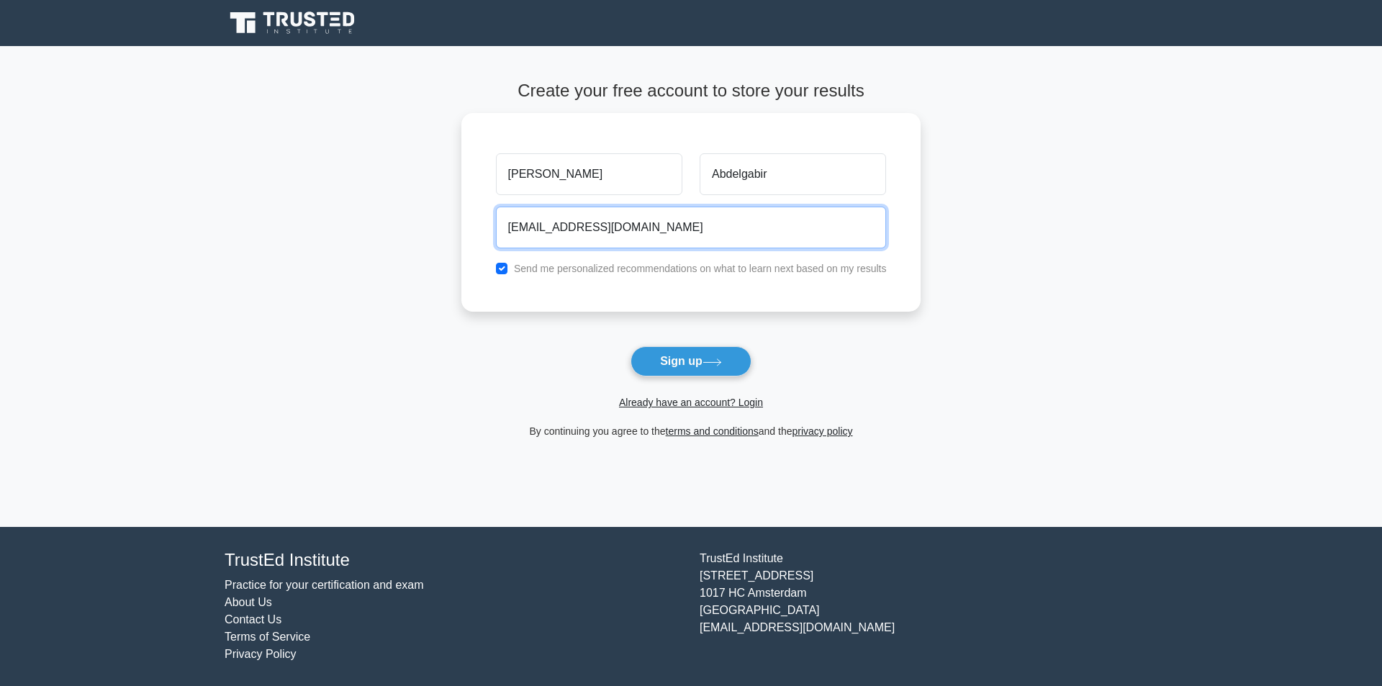
drag, startPoint x: 686, startPoint y: 222, endPoint x: 407, endPoint y: 240, distance: 279.8
click at [407, 240] on main "Create your free account to store your results [GEOGRAPHIC_DATA] [PERSON_NAME] …" at bounding box center [691, 286] width 1382 height 481
type input "[EMAIL_ADDRESS][DOMAIN_NAME]"
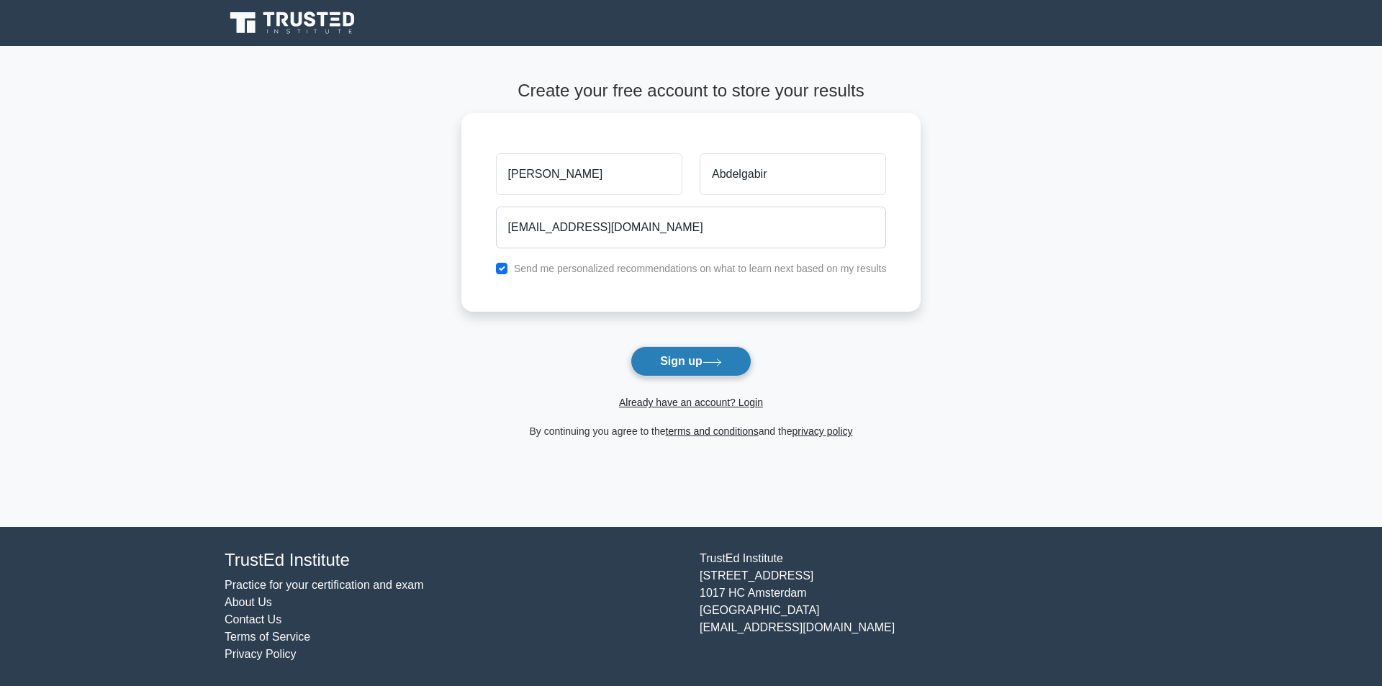
click at [690, 371] on button "Sign up" at bounding box center [690, 361] width 121 height 30
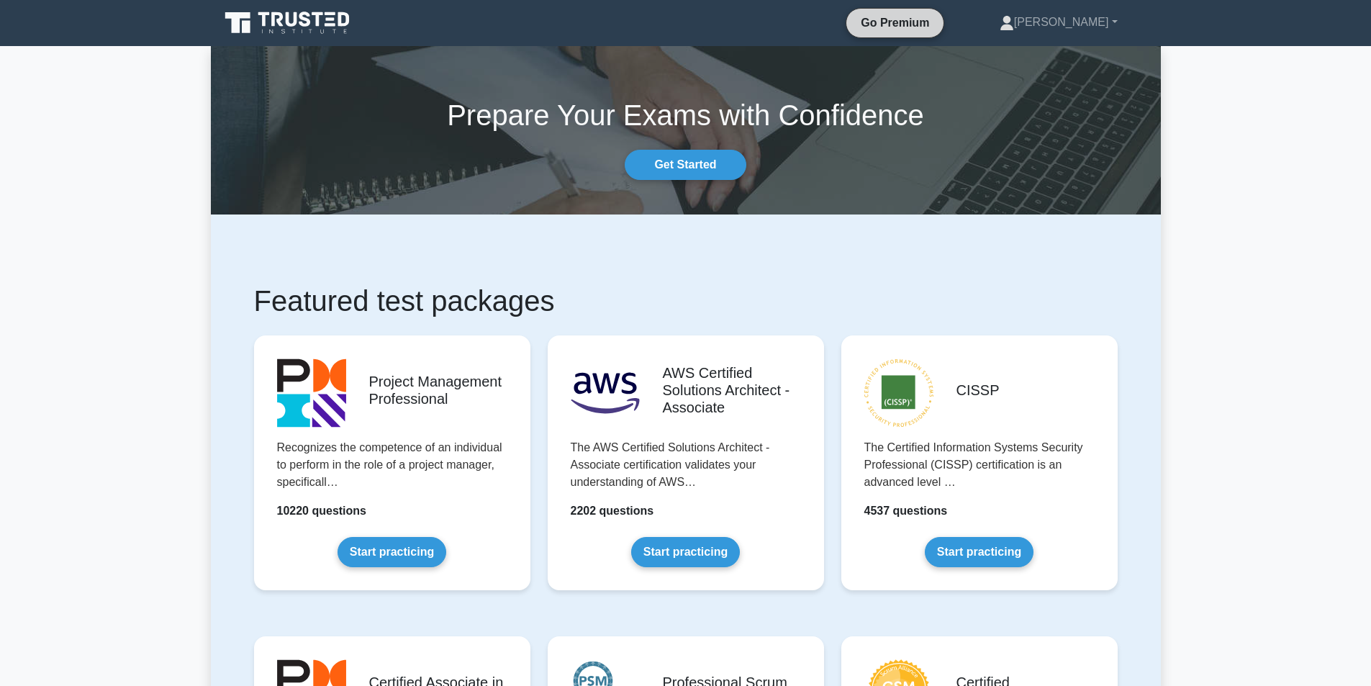
click at [938, 26] on link "Go Premium" at bounding box center [895, 23] width 86 height 18
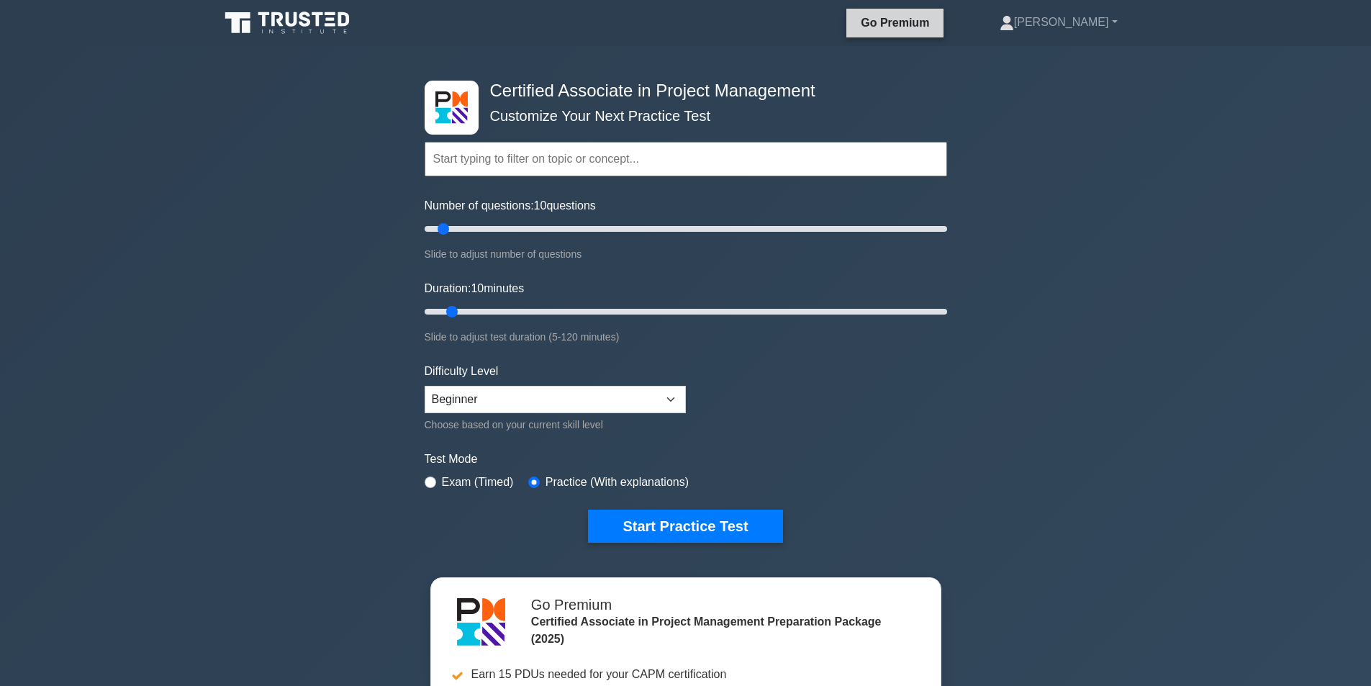
click at [938, 20] on link "Go Premium" at bounding box center [895, 23] width 86 height 18
